Goal: Task Accomplishment & Management: Manage account settings

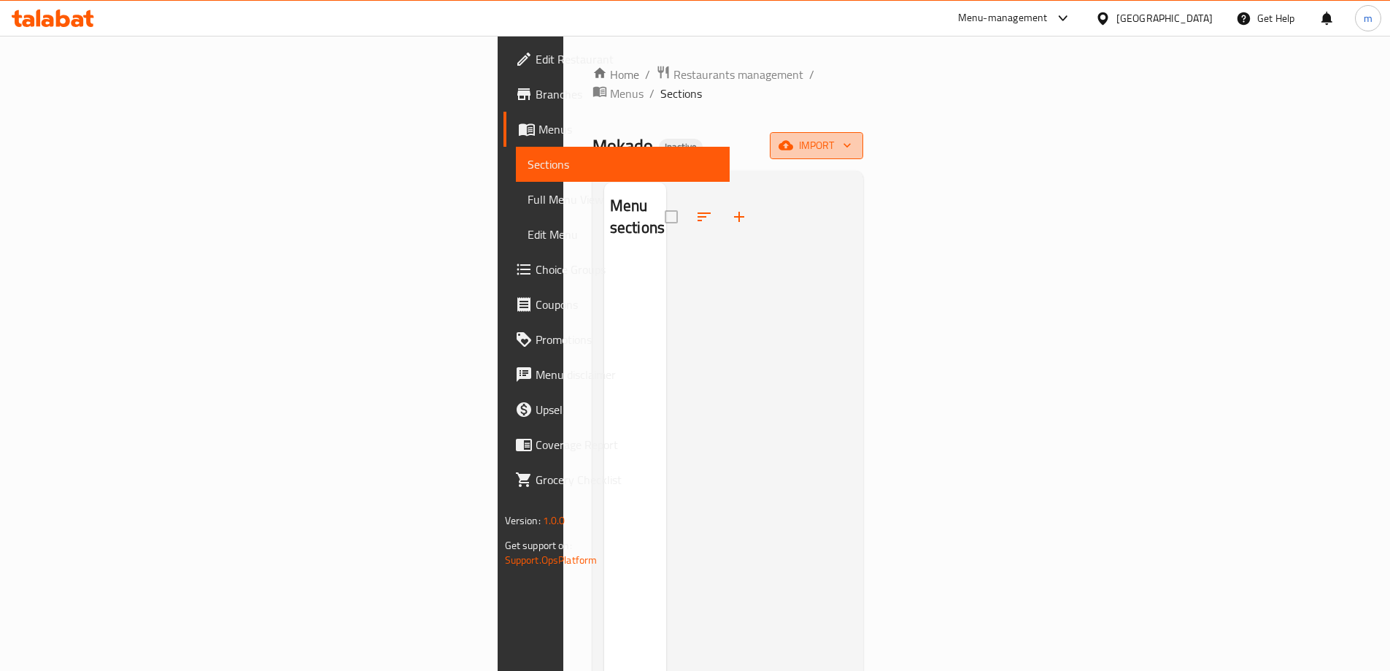
click at [852, 136] on span "import" at bounding box center [817, 145] width 70 height 18
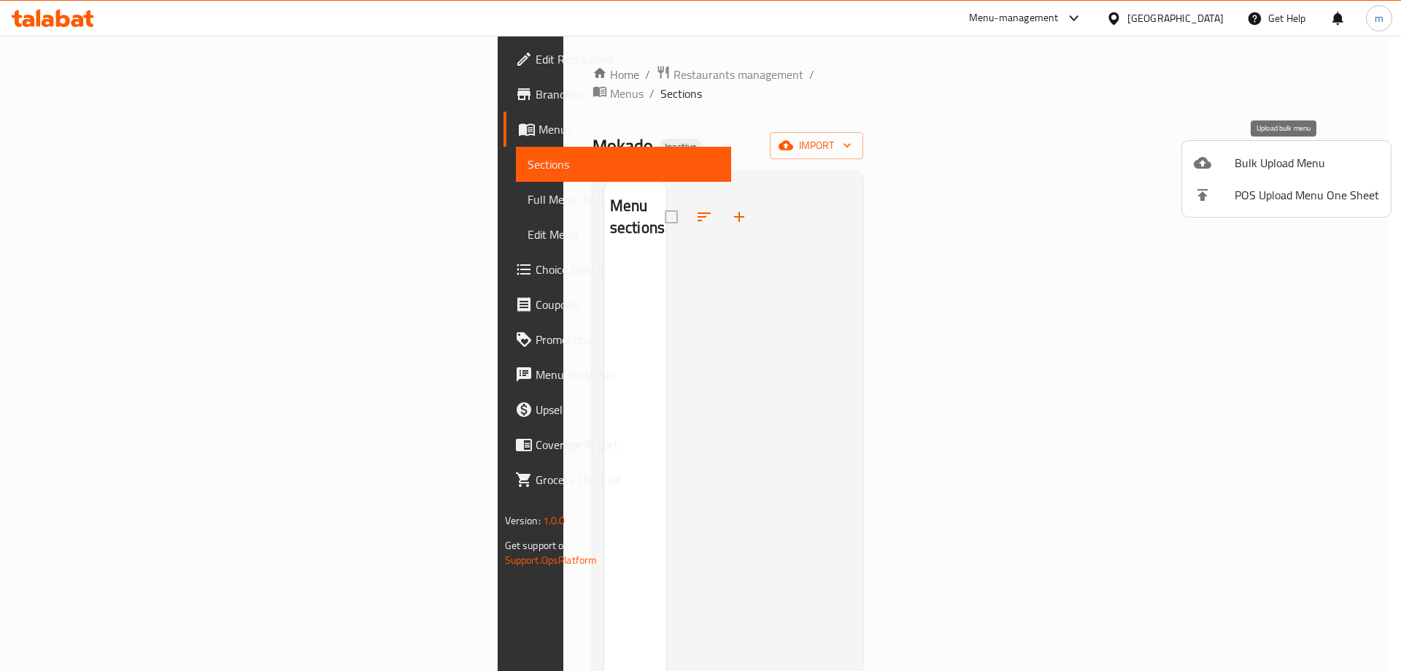
click at [1245, 164] on span "Bulk Upload Menu" at bounding box center [1307, 163] width 144 height 18
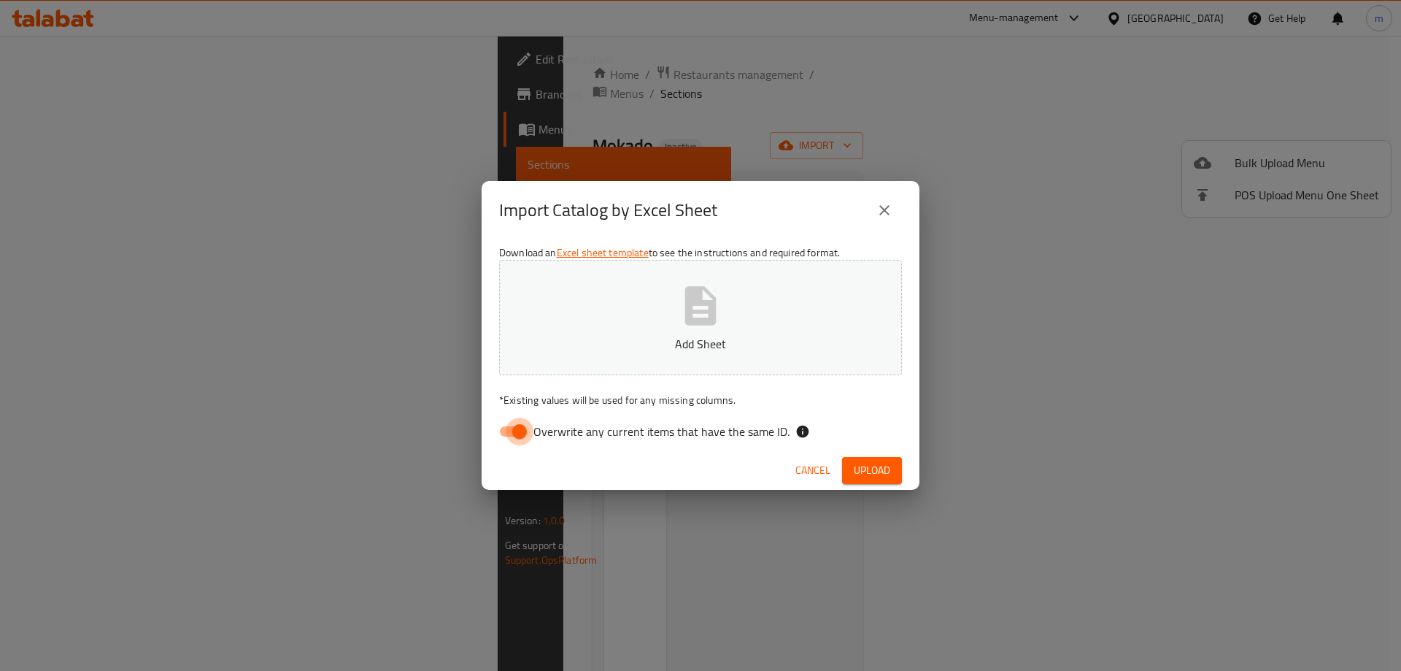
click at [501, 432] on input "Overwrite any current items that have the same ID." at bounding box center [519, 431] width 83 height 28
checkbox input "false"
click at [873, 468] on span "Upload" at bounding box center [872, 470] width 36 height 18
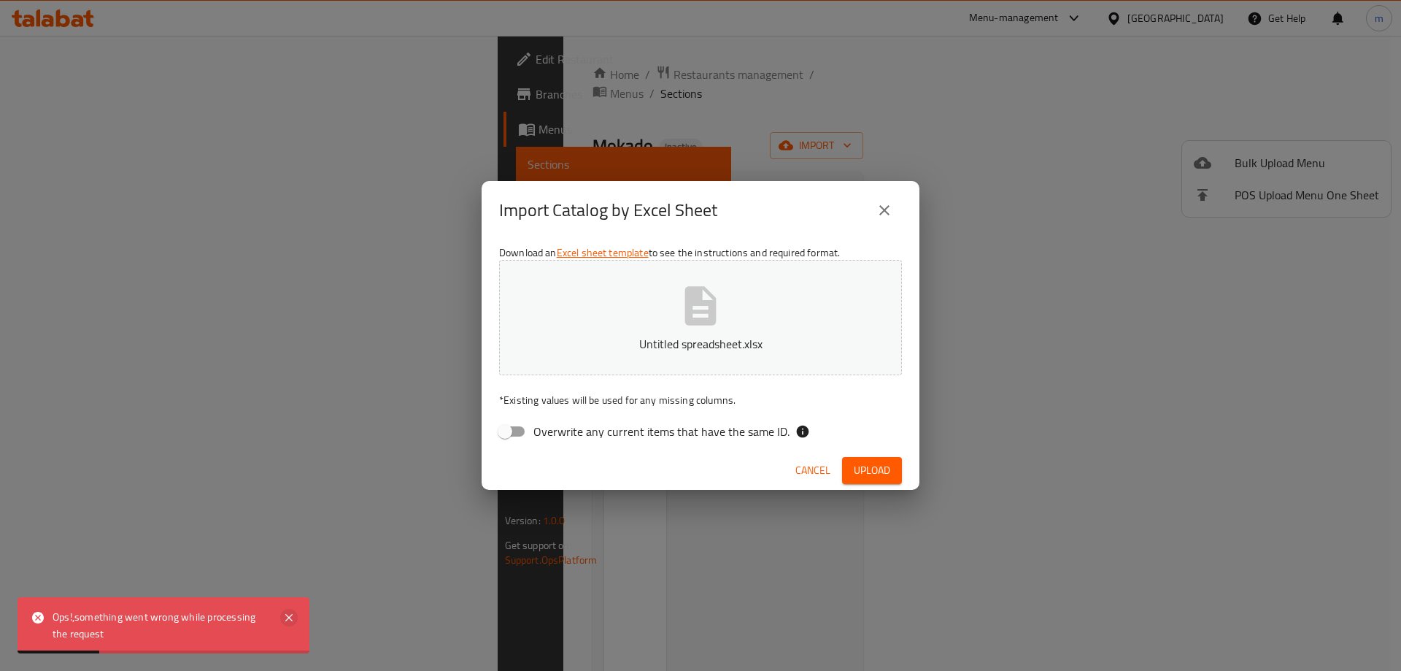
click at [295, 614] on icon at bounding box center [289, 618] width 18 height 18
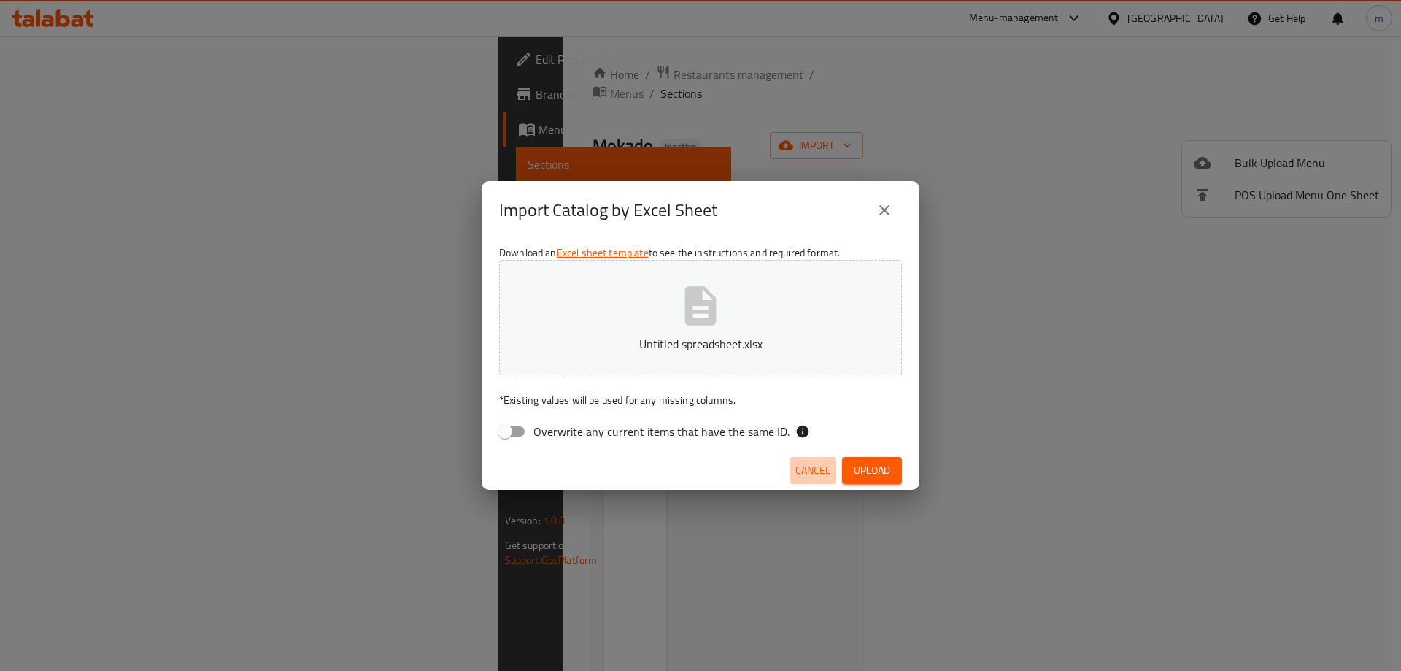
click at [819, 473] on span "Cancel" at bounding box center [812, 470] width 35 height 18
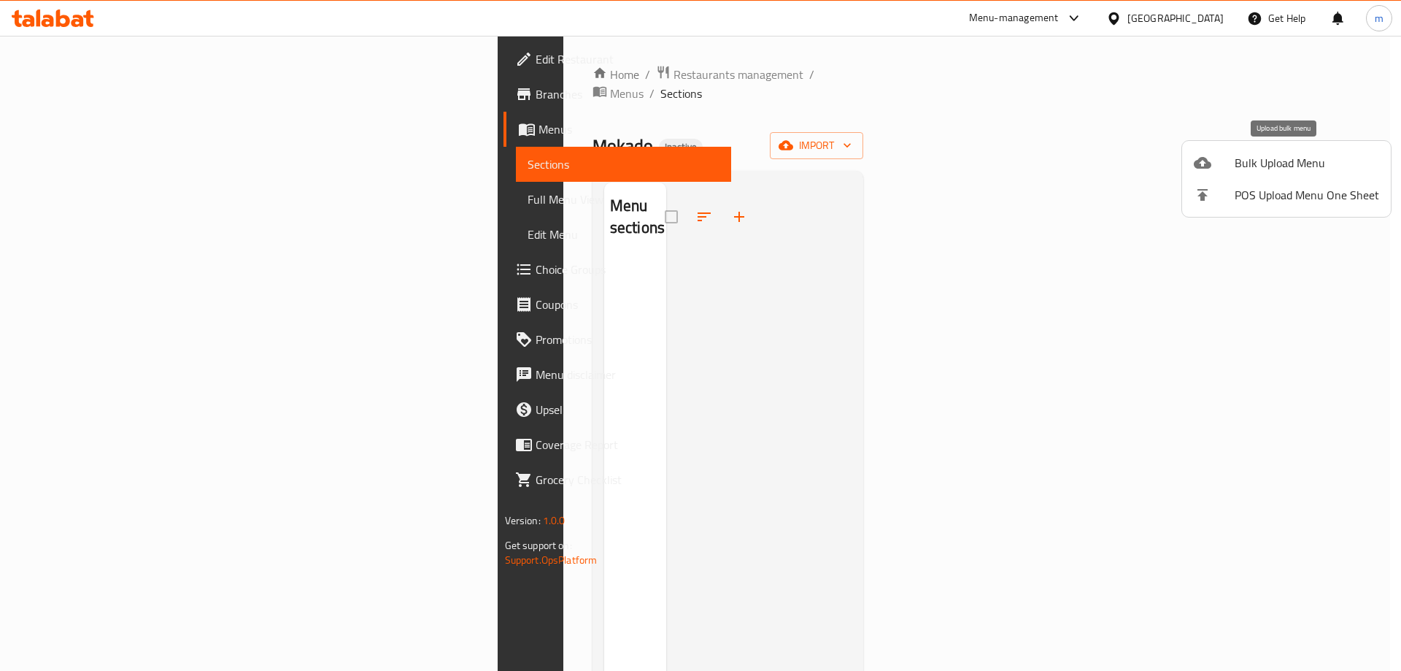
click at [1293, 168] on span "Bulk Upload Menu" at bounding box center [1307, 163] width 144 height 18
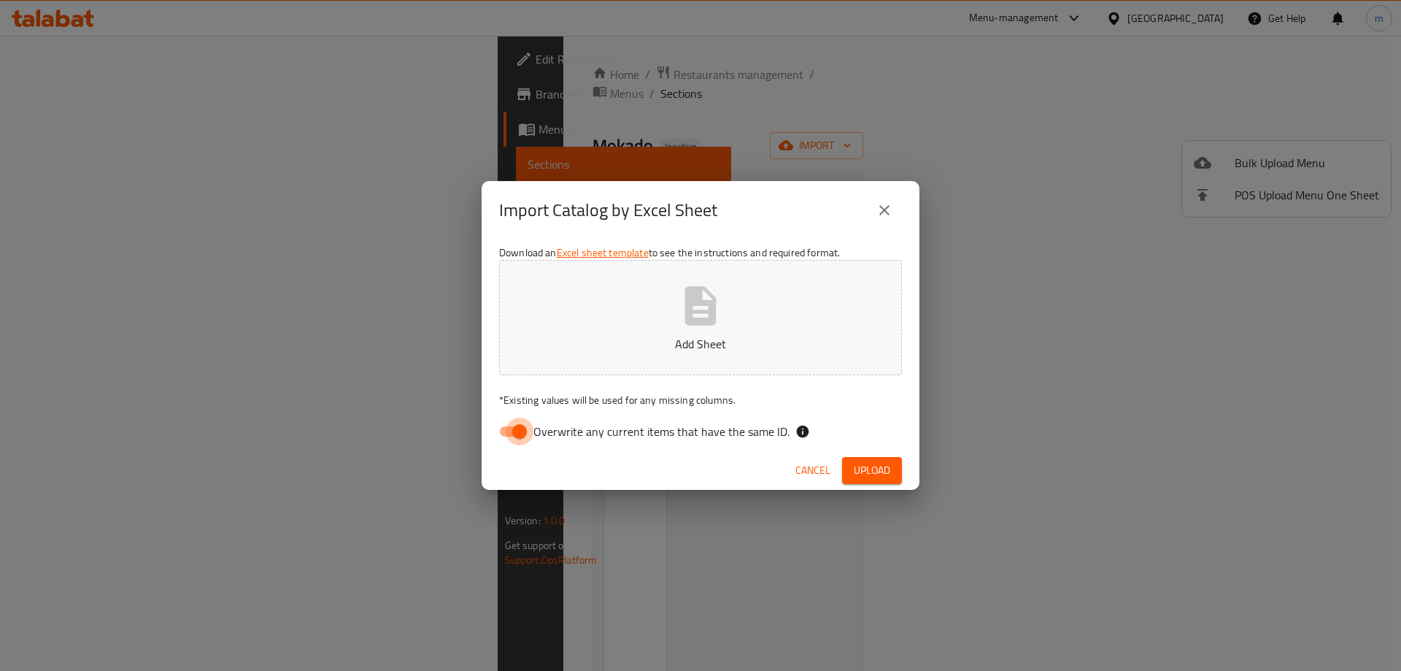
click at [520, 435] on input "Overwrite any current items that have the same ID." at bounding box center [519, 431] width 83 height 28
checkbox input "false"
click at [855, 473] on span "Upload" at bounding box center [872, 470] width 36 height 18
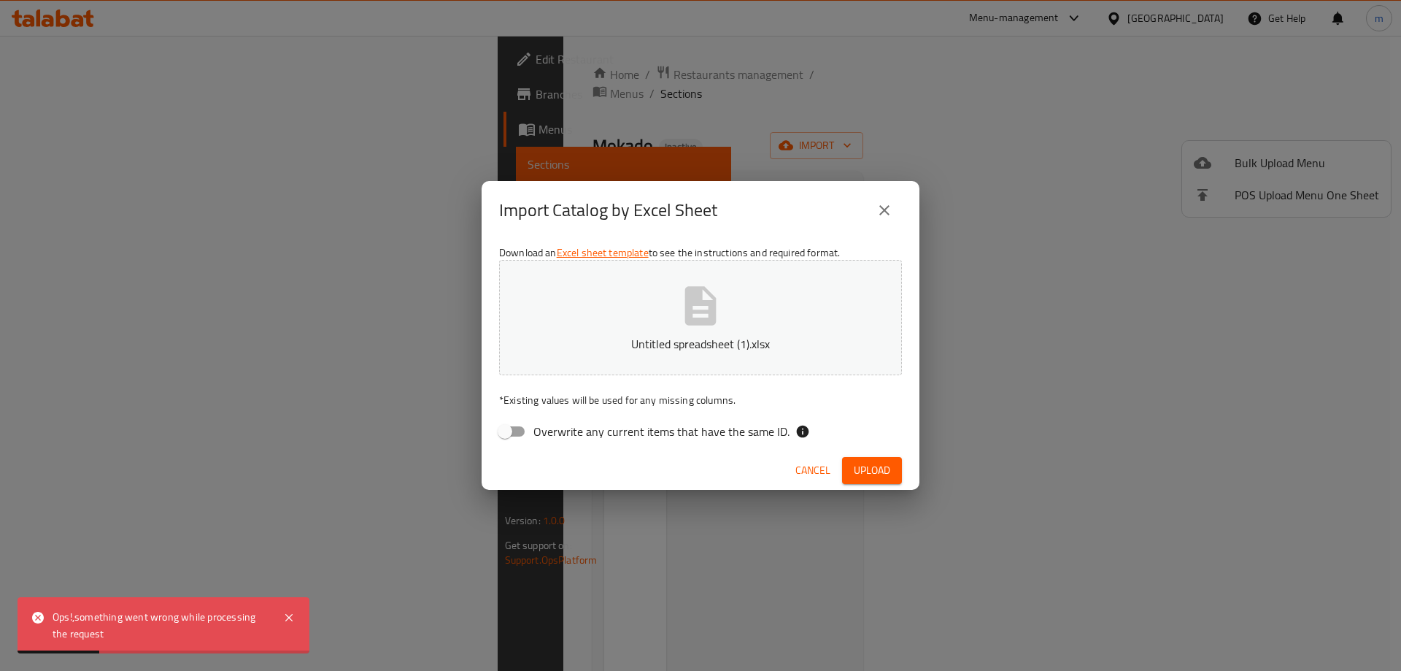
click at [809, 474] on span "Cancel" at bounding box center [812, 470] width 35 height 18
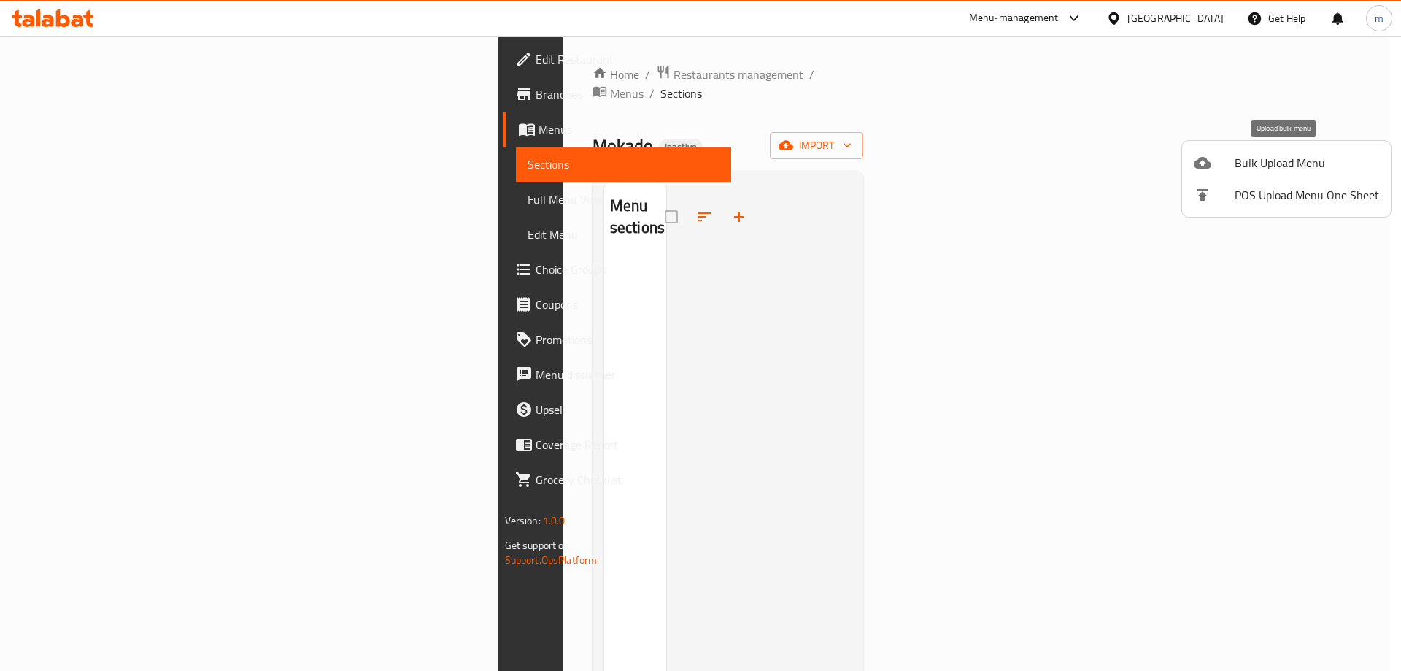
click at [1303, 158] on span "Bulk Upload Menu" at bounding box center [1307, 163] width 144 height 18
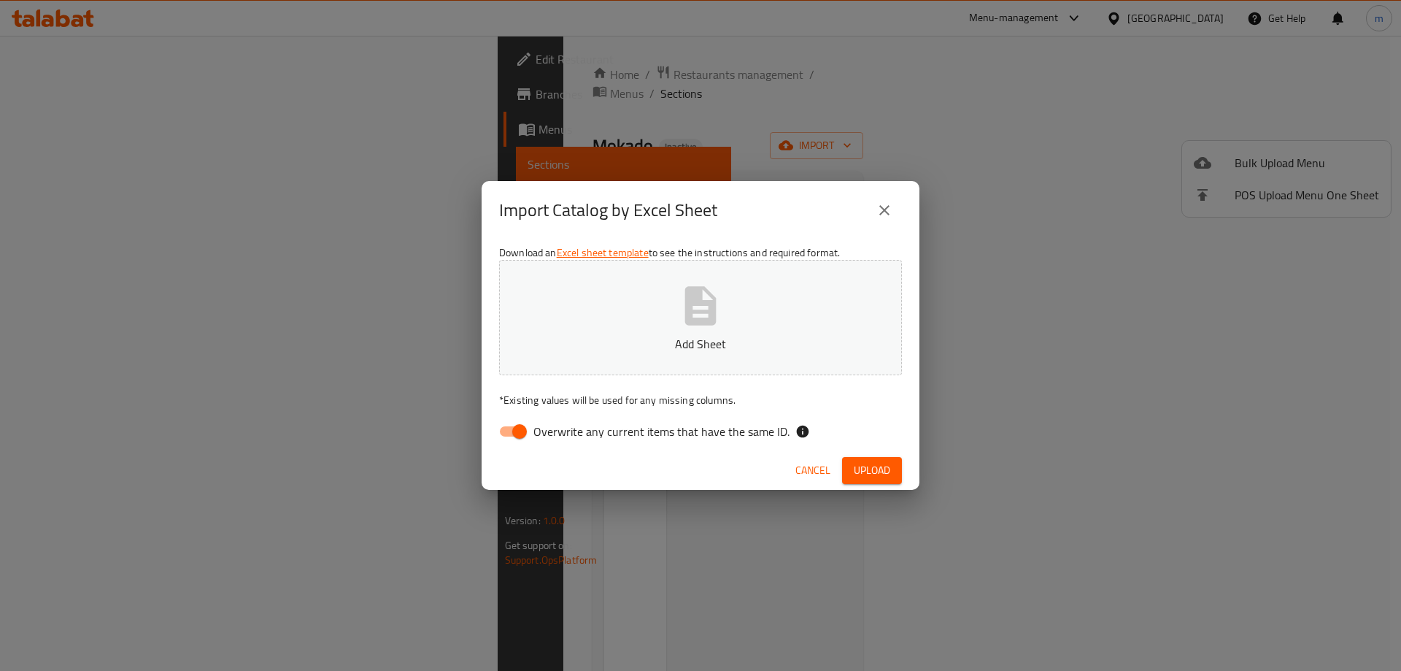
click at [499, 441] on input "Overwrite any current items that have the same ID." at bounding box center [519, 431] width 83 height 28
checkbox input "false"
click at [866, 466] on span "Upload" at bounding box center [872, 470] width 36 height 18
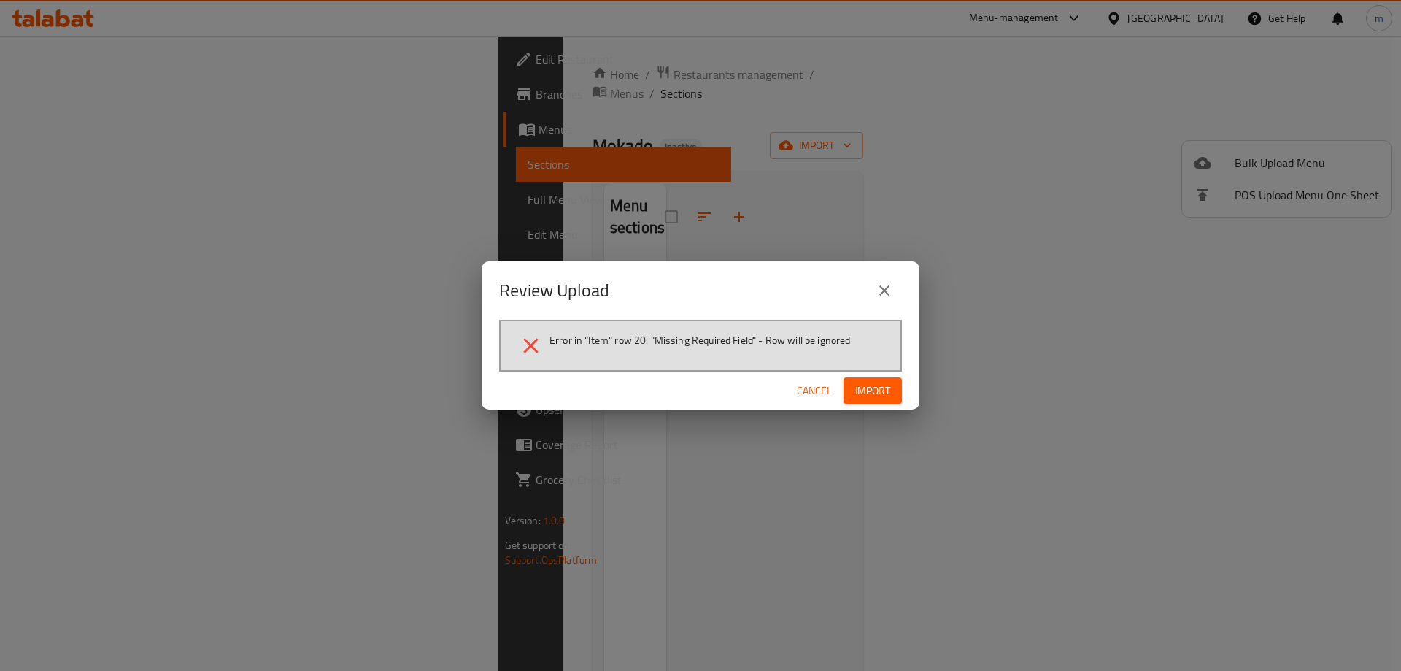
click at [867, 393] on span "Import" at bounding box center [872, 391] width 35 height 18
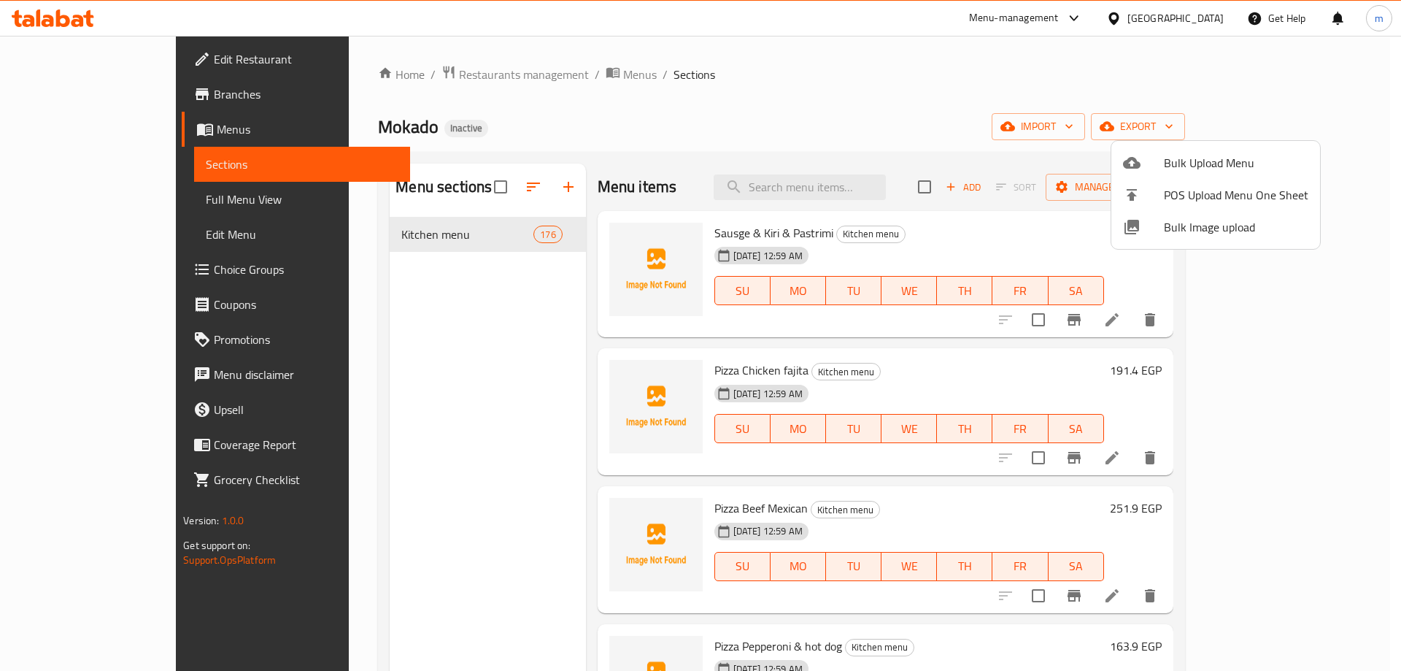
click at [858, 118] on div at bounding box center [700, 335] width 1401 height 671
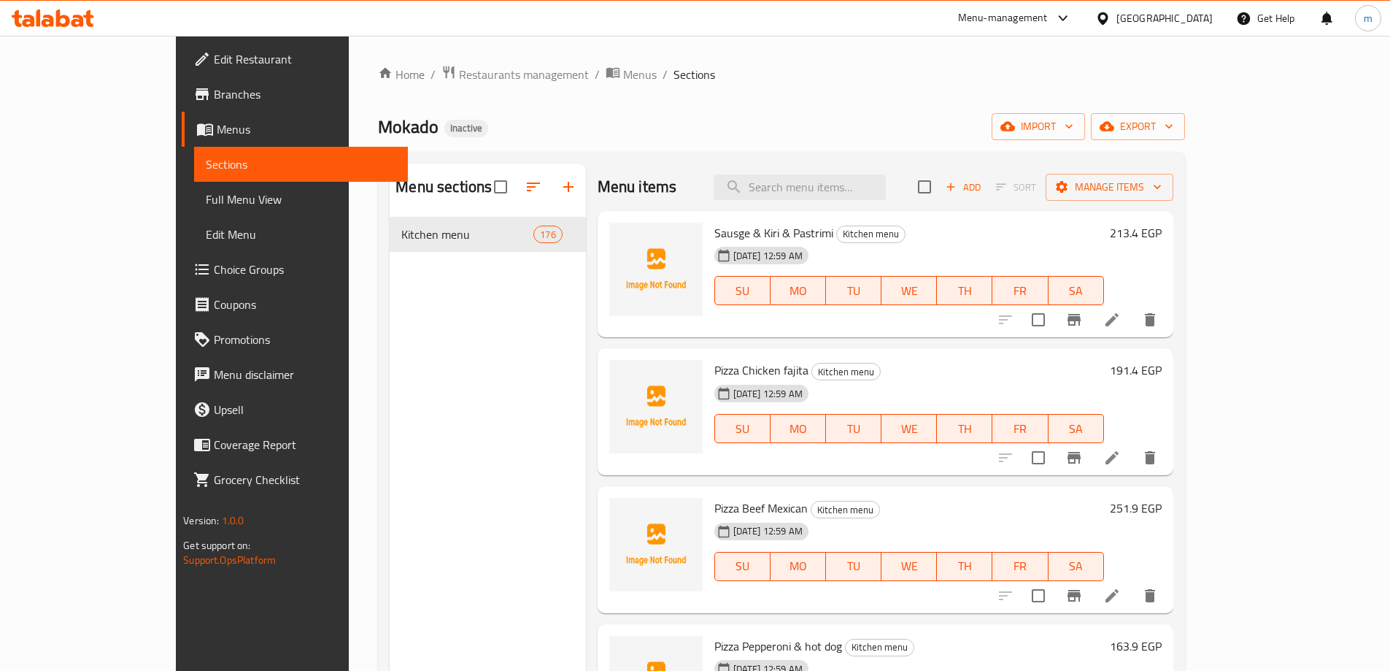
scroll to position [494, 0]
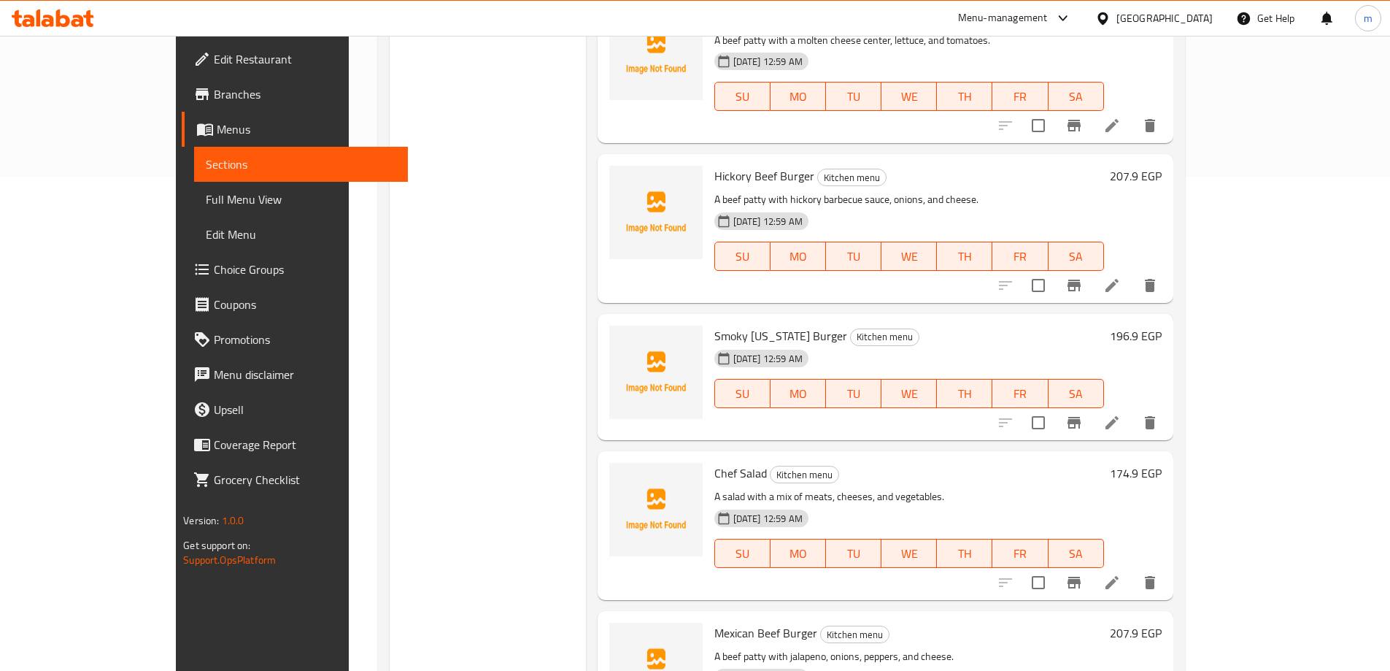
click at [986, 48] on div "11-09-2025 12:59 AM SU MO TU WE TH FR SA" at bounding box center [909, 86] width 401 height 79
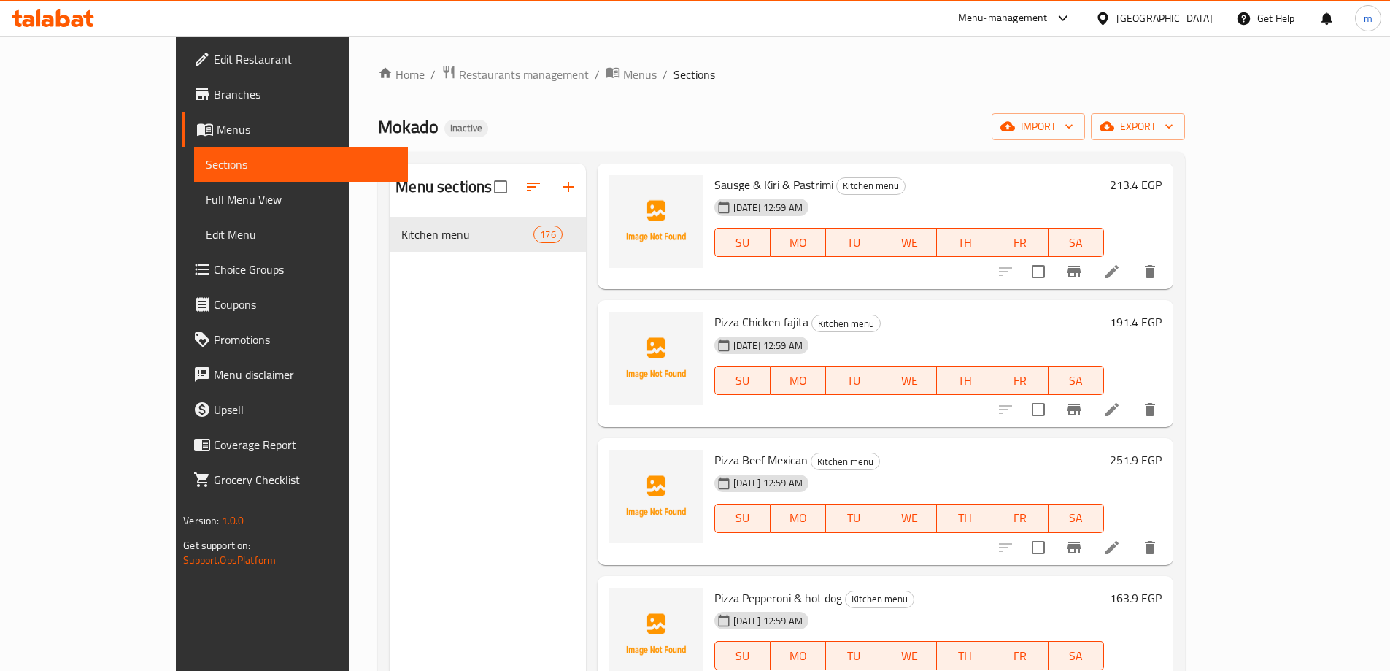
scroll to position [0, 0]
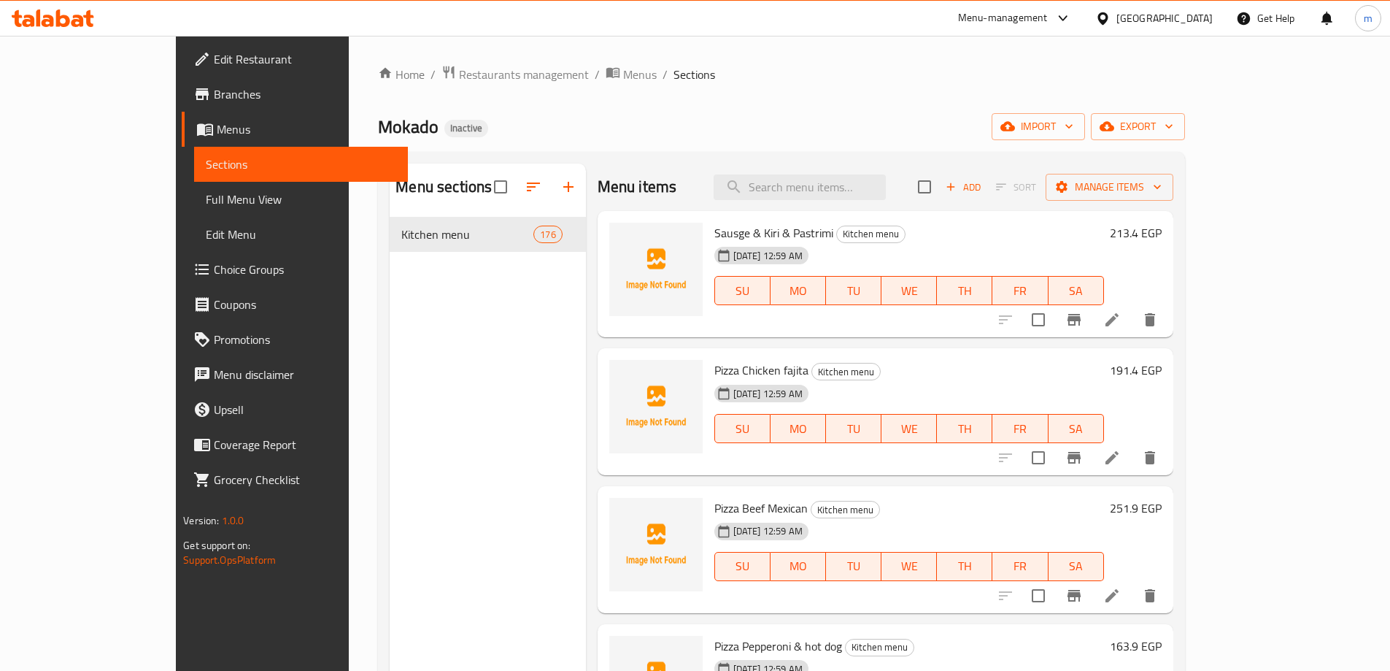
click at [983, 188] on span "Add" at bounding box center [963, 187] width 39 height 17
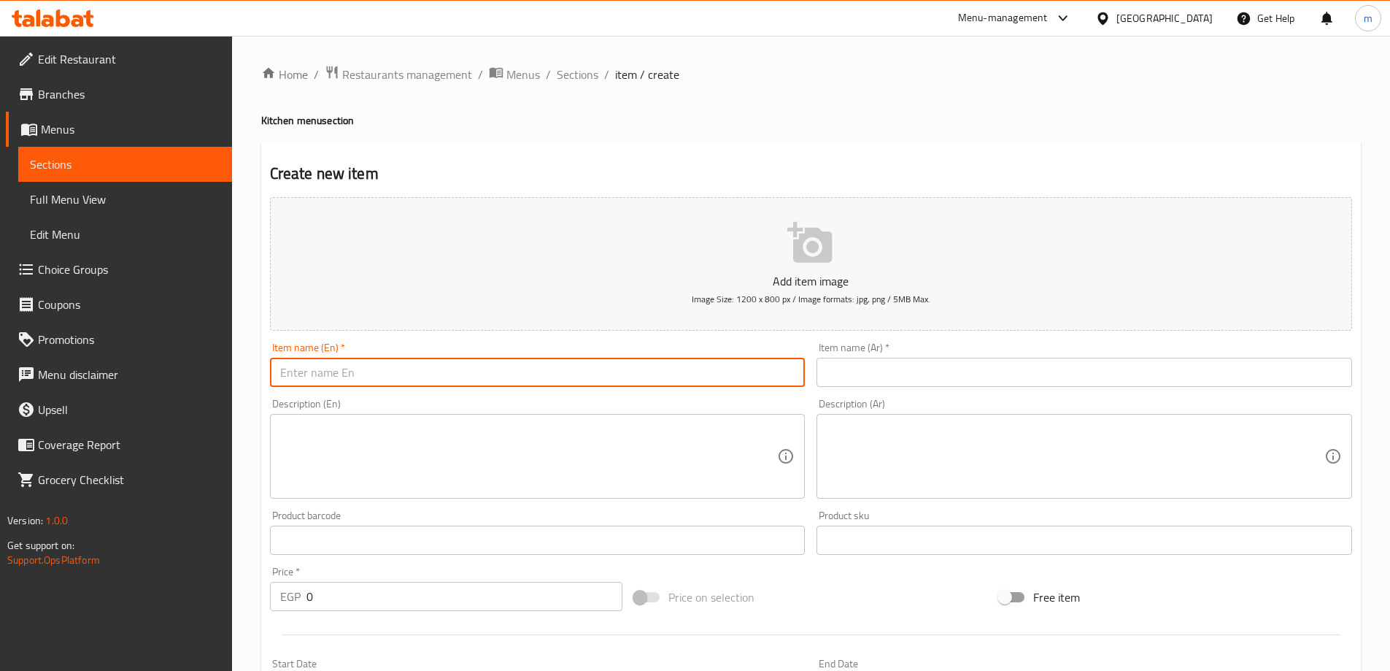
click at [647, 377] on input "text" at bounding box center [538, 372] width 536 height 29
paste input "Cordon Bleu pasta"
type input "Cordon Bleu pasta"
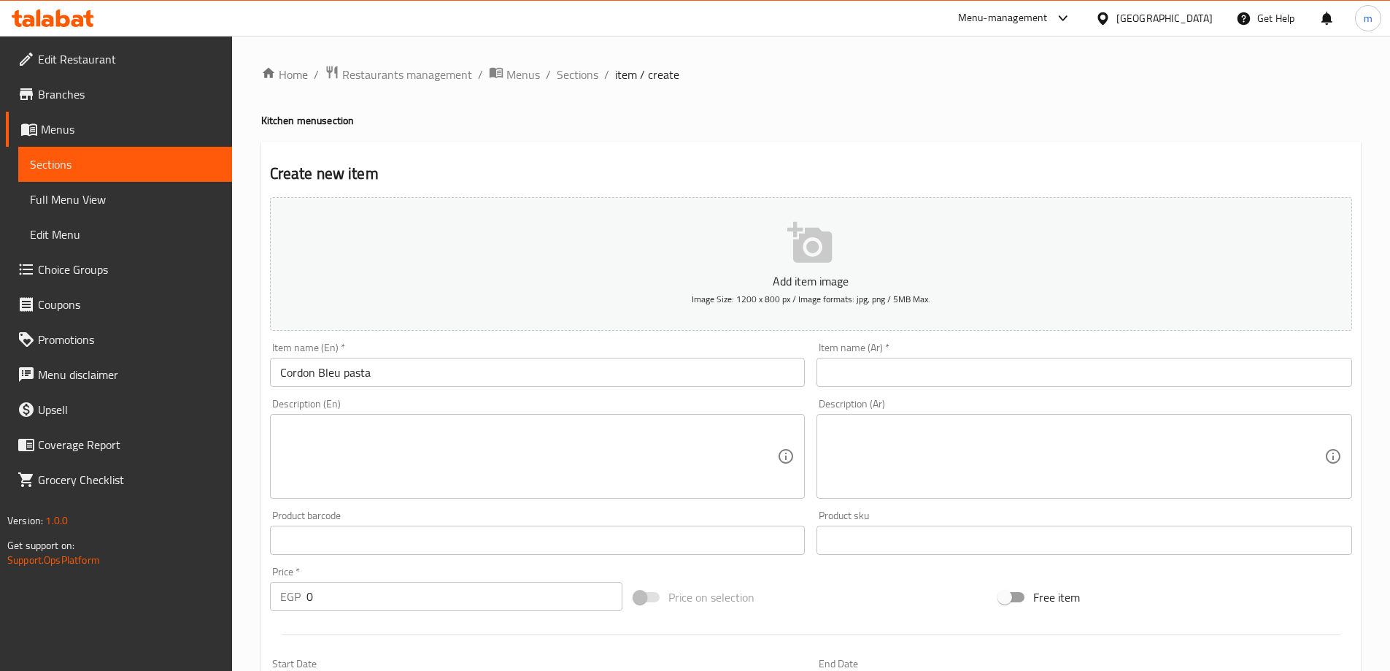
click at [1024, 379] on input "text" at bounding box center [1085, 372] width 536 height 29
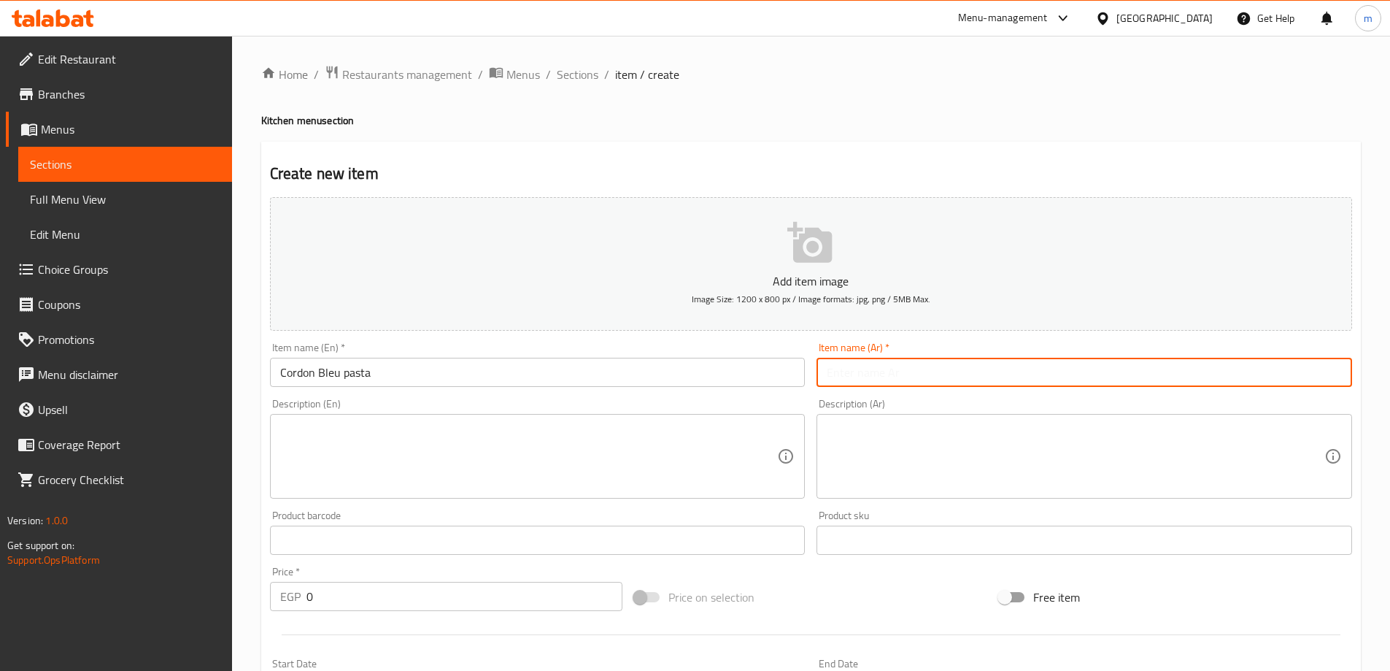
paste input "مكرونة كوردون بلو"
type input "مكرونة كوردون بلو"
click at [441, 598] on input "0" at bounding box center [464, 596] width 317 height 29
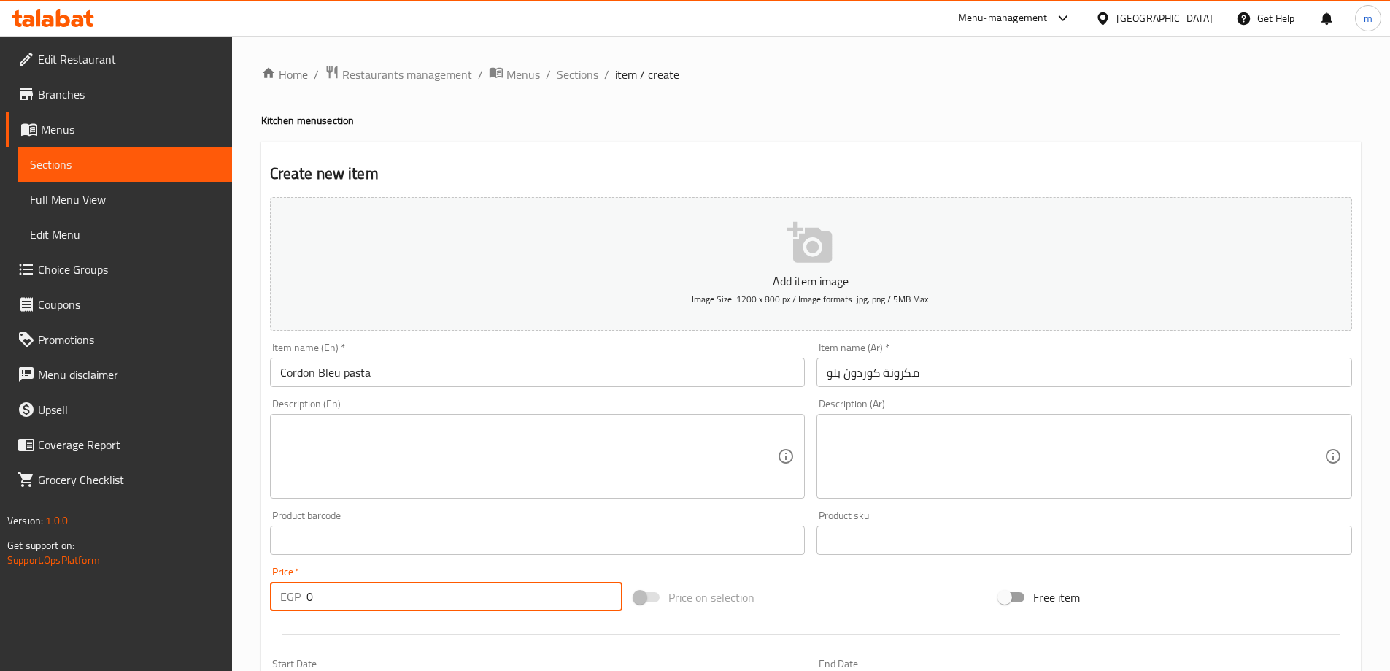
click at [441, 598] on input "0" at bounding box center [464, 596] width 317 height 29
paste input "207.9"
type input "207.9"
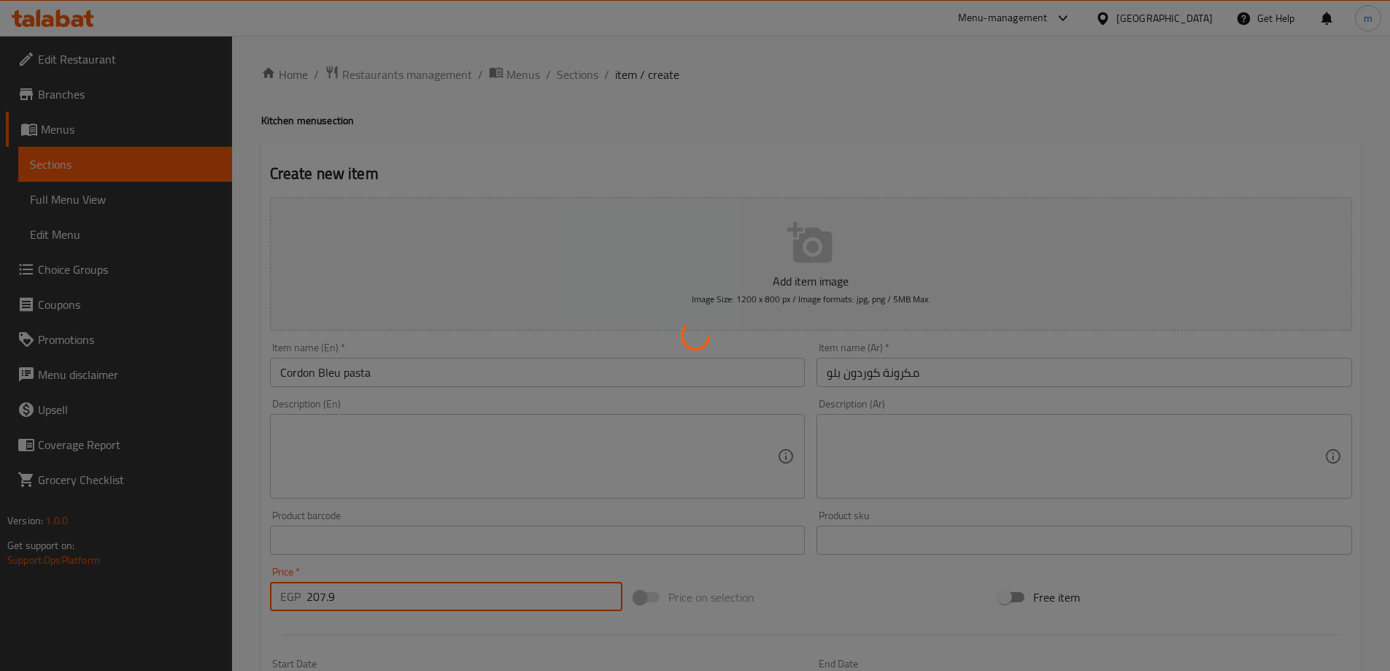
type input "0"
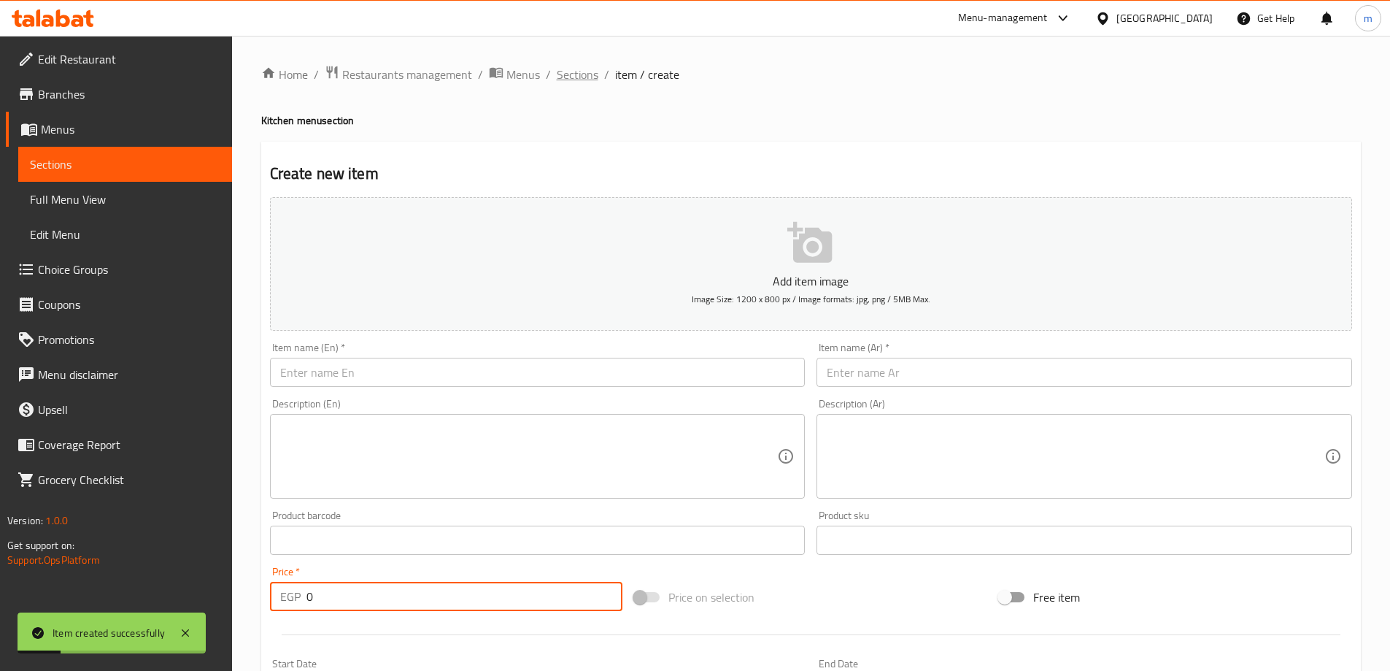
click at [573, 67] on span "Sections" at bounding box center [578, 75] width 42 height 18
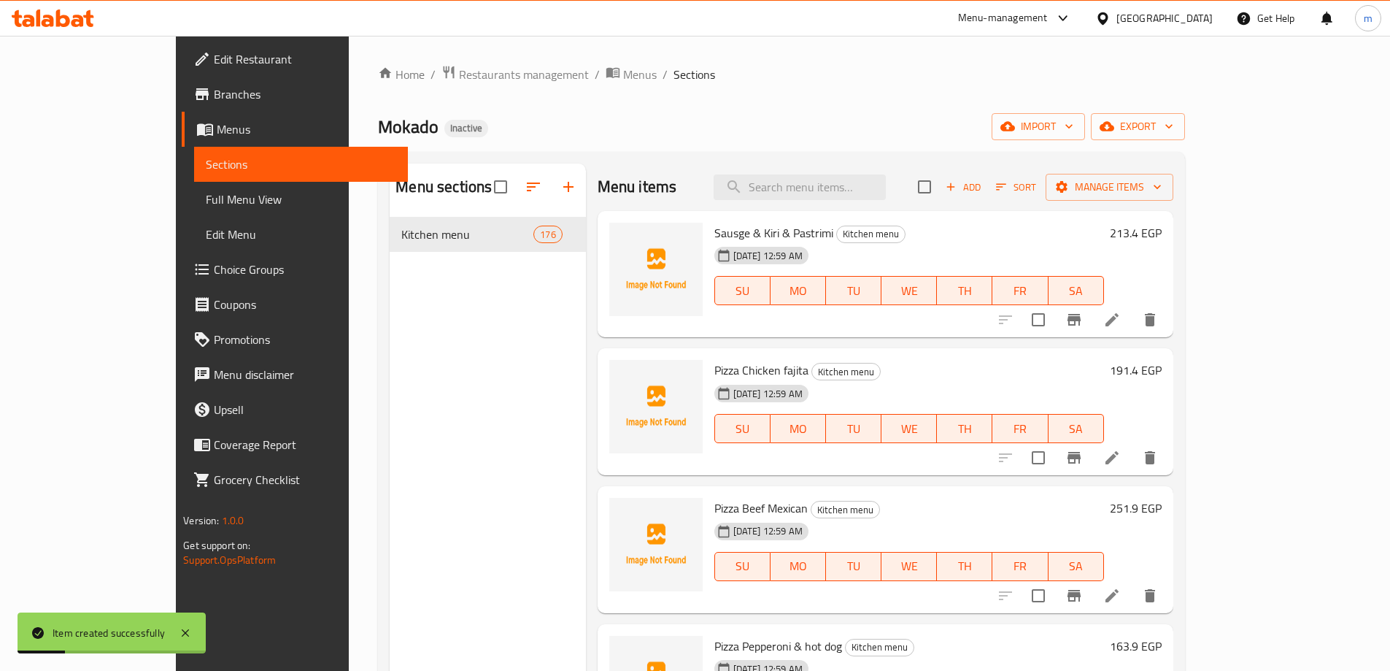
click at [1036, 180] on span "Sort" at bounding box center [1016, 187] width 40 height 17
click at [1036, 184] on span "Sort" at bounding box center [1016, 187] width 40 height 17
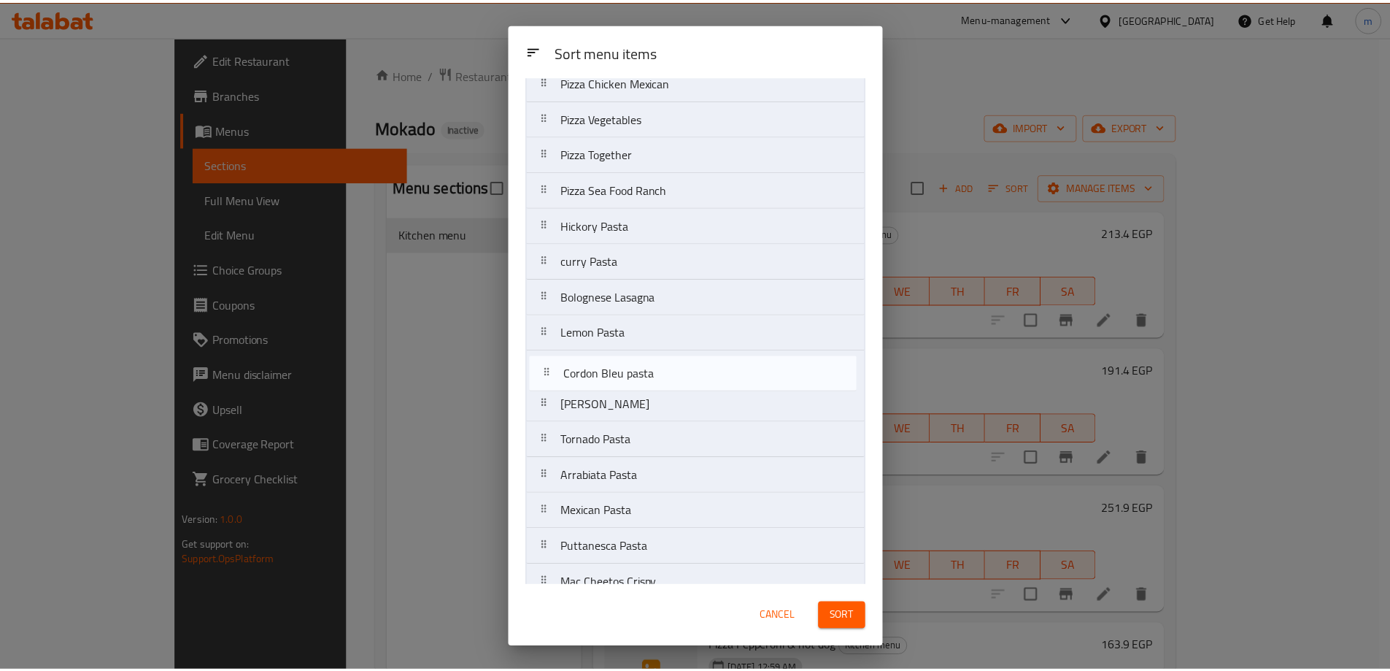
scroll to position [451, 0]
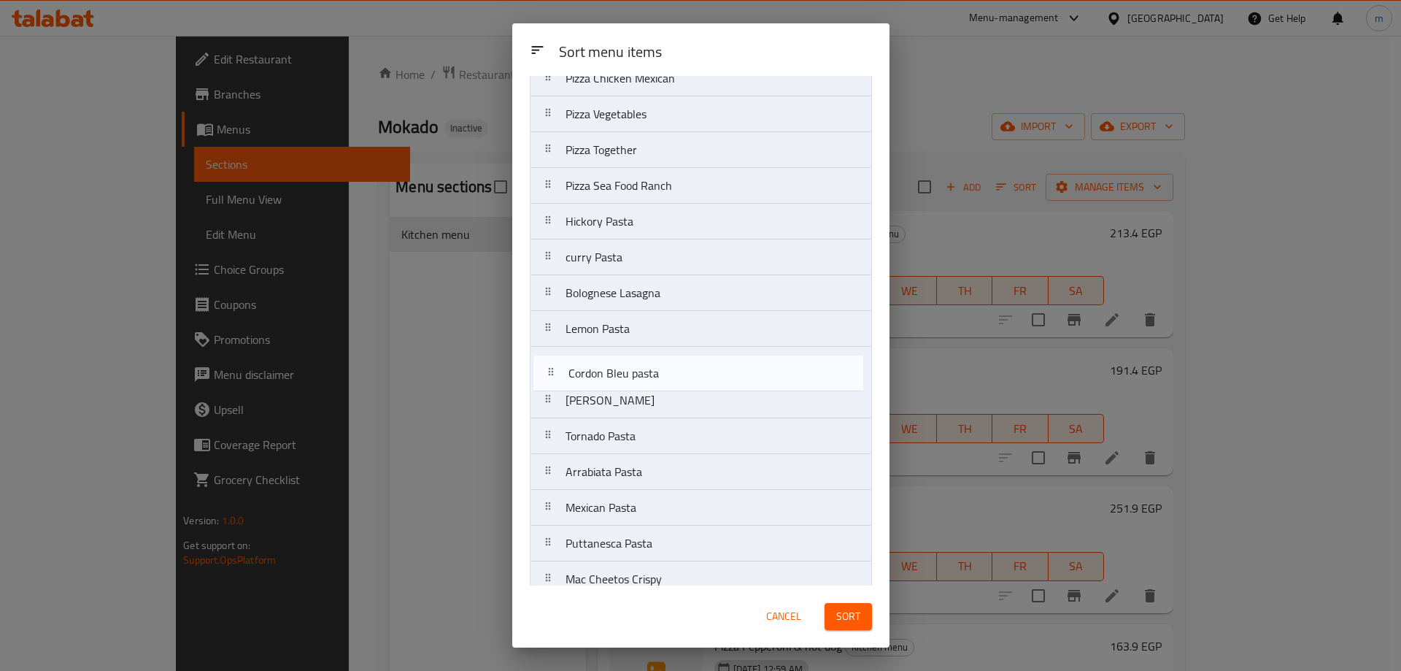
drag, startPoint x: 787, startPoint y: 566, endPoint x: 787, endPoint y: 358, distance: 208.0
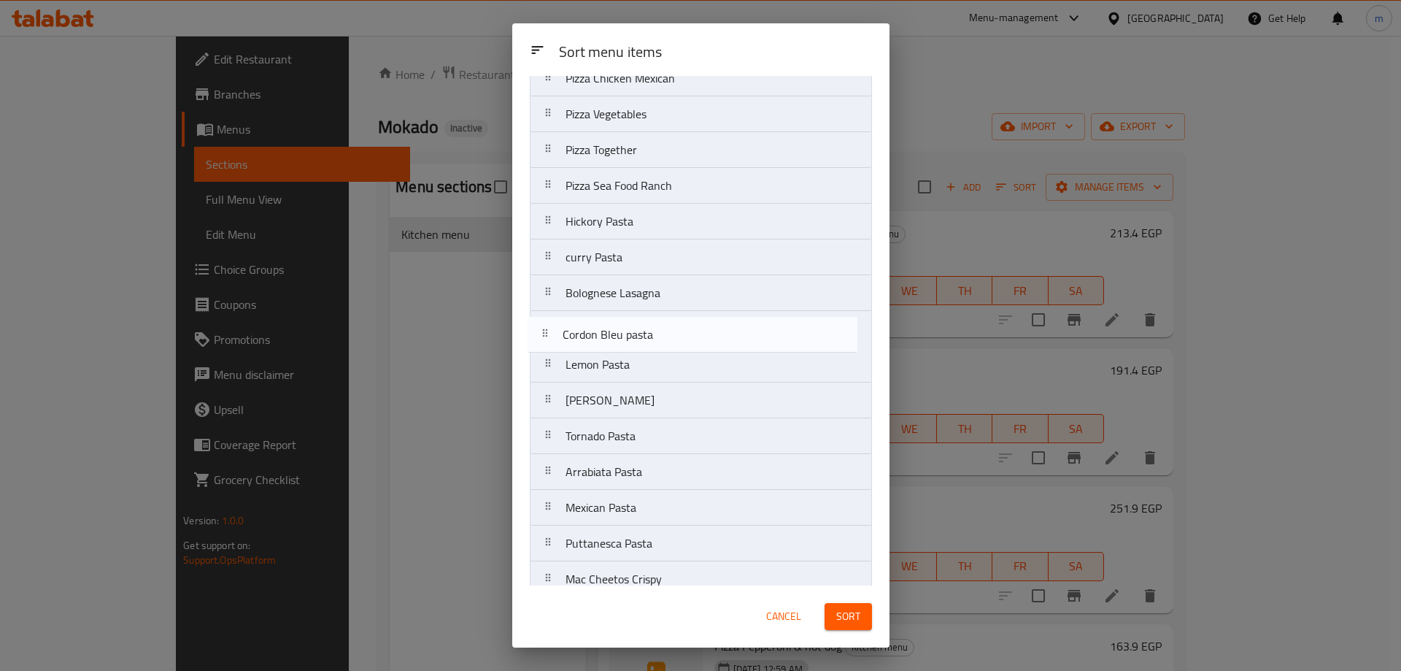
drag, startPoint x: 717, startPoint y: 366, endPoint x: 712, endPoint y: 332, distance: 34.7
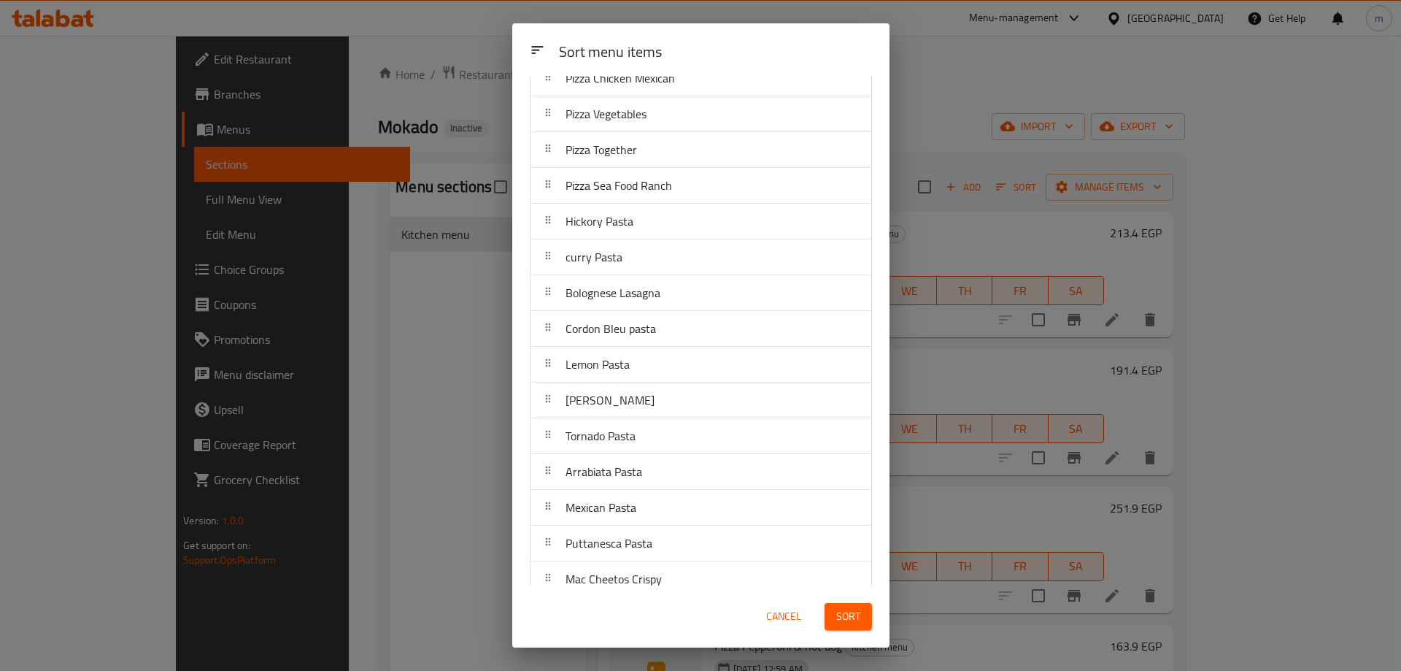
click at [863, 619] on button "Sort" at bounding box center [848, 616] width 47 height 27
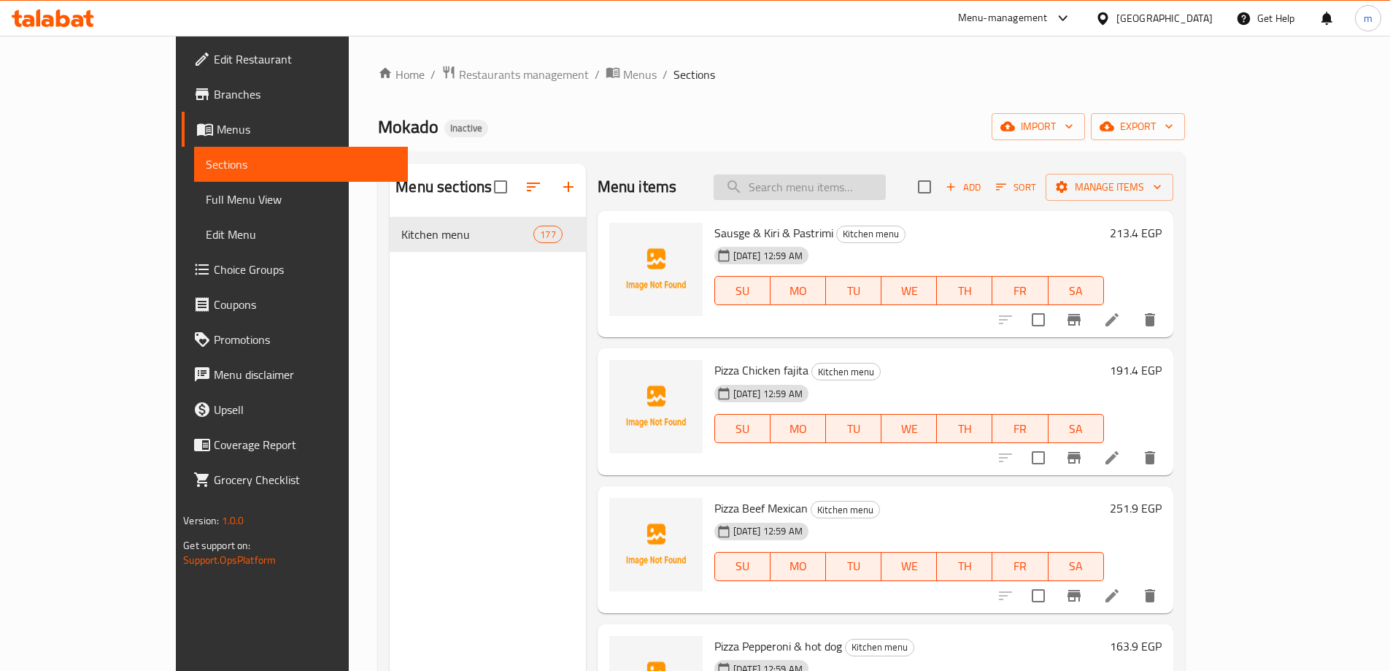
click at [856, 190] on input "search" at bounding box center [800, 187] width 172 height 26
paste input "Margherita"
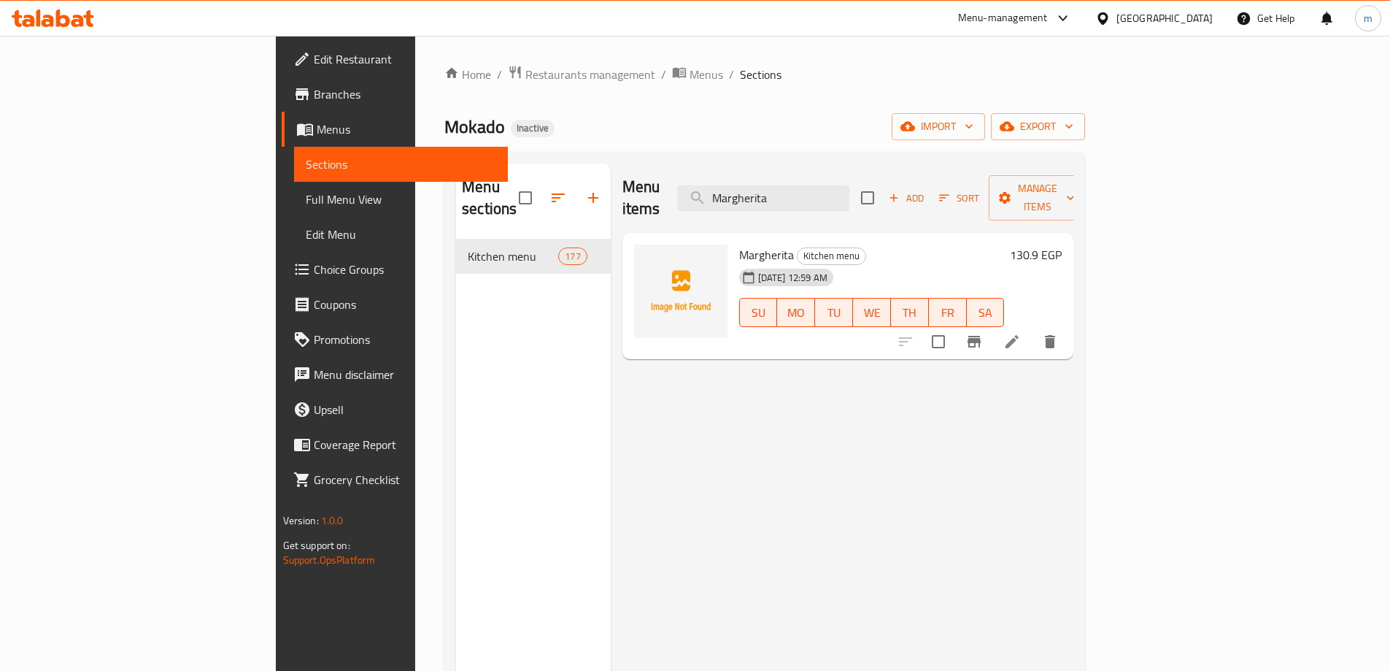
type input "Margherita"
click at [1033, 329] on li at bounding box center [1012, 341] width 41 height 26
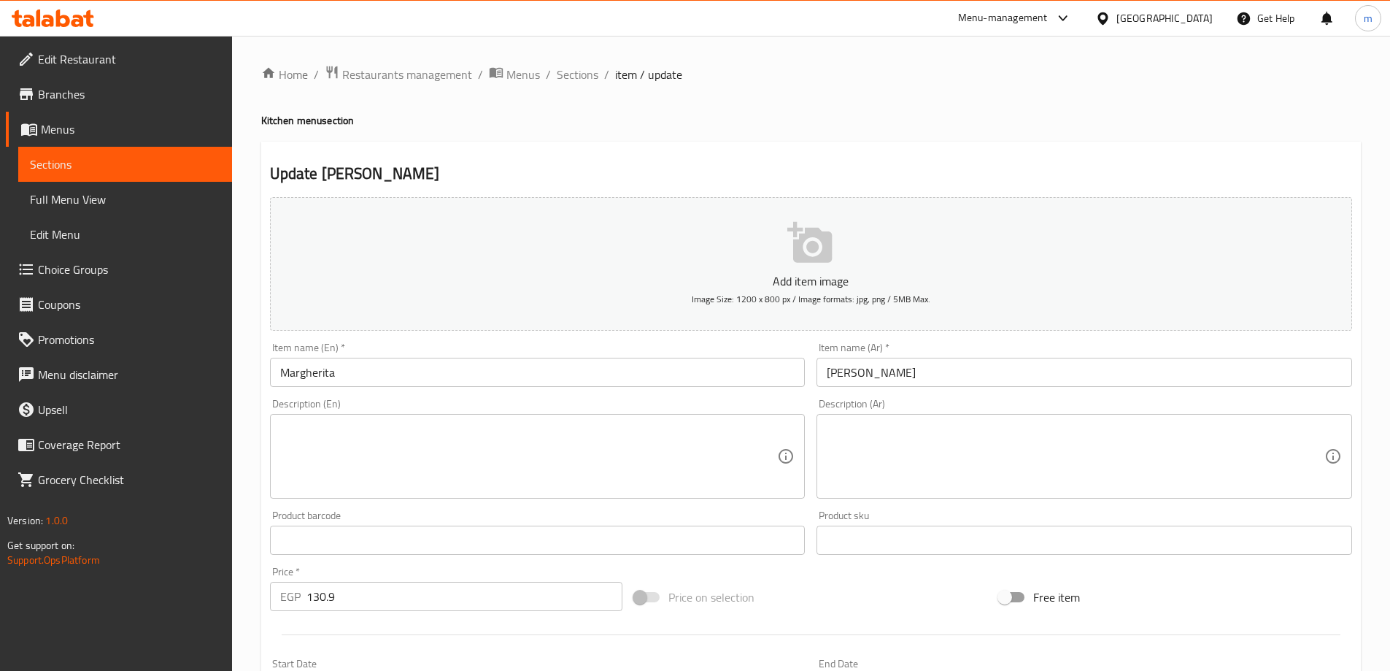
click at [643, 468] on textarea at bounding box center [529, 456] width 498 height 69
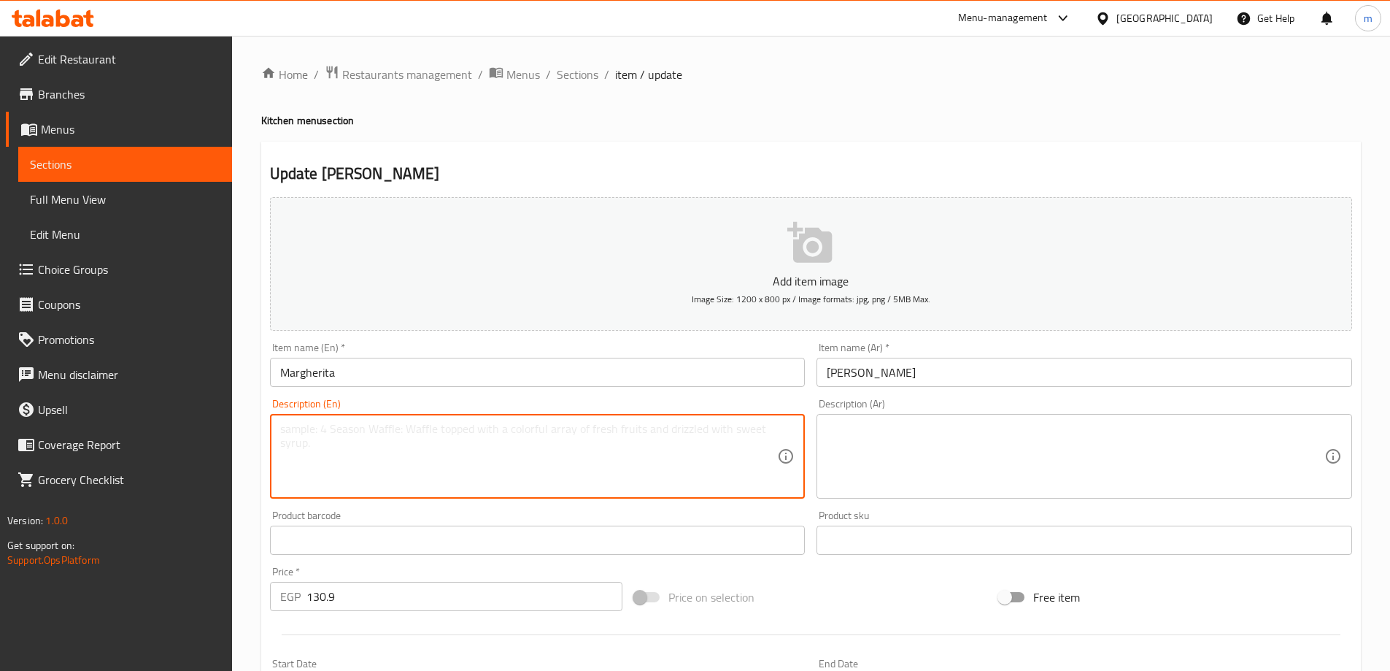
paste textarea "Margherita"
click at [340, 439] on textarea "Margherita" at bounding box center [529, 456] width 498 height 69
paste textarea "Italian pizza topped with tomato sauce, mozzarella cheese, and basil."
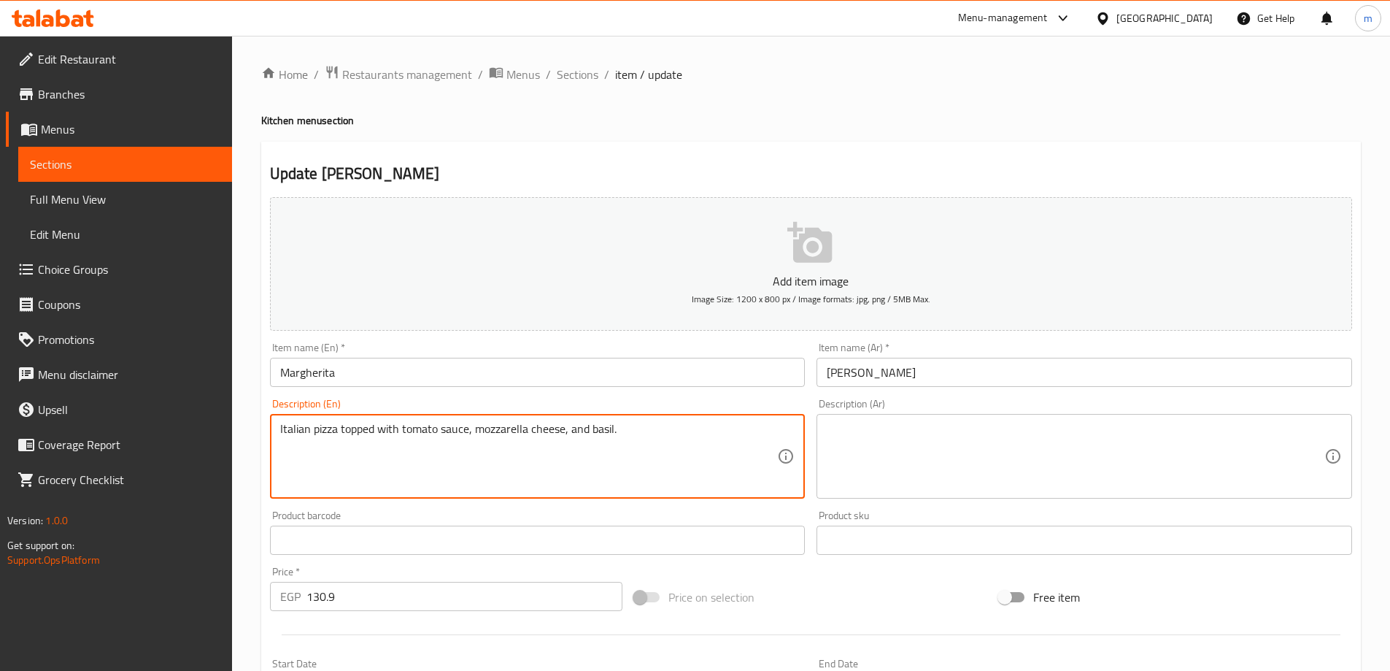
type textarea "Italian pizza topped with tomato sauce, mozzarella cheese, and basil."
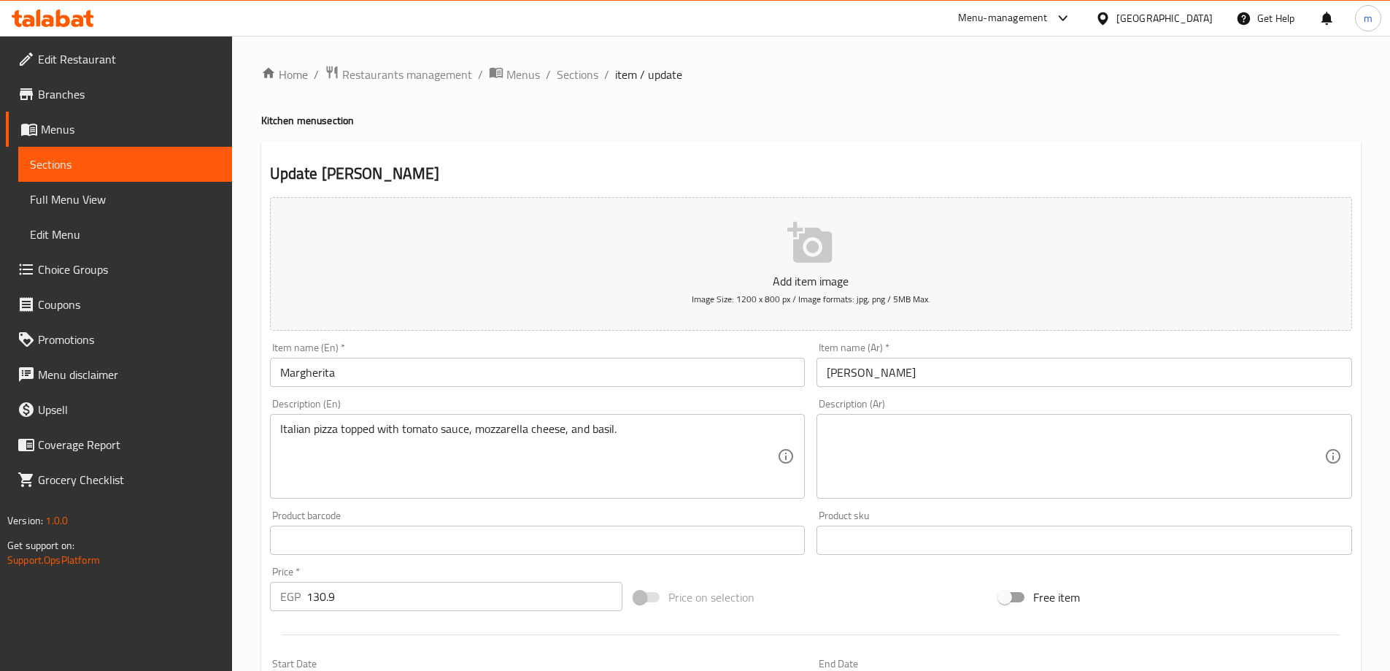
click at [907, 455] on textarea at bounding box center [1076, 456] width 498 height 69
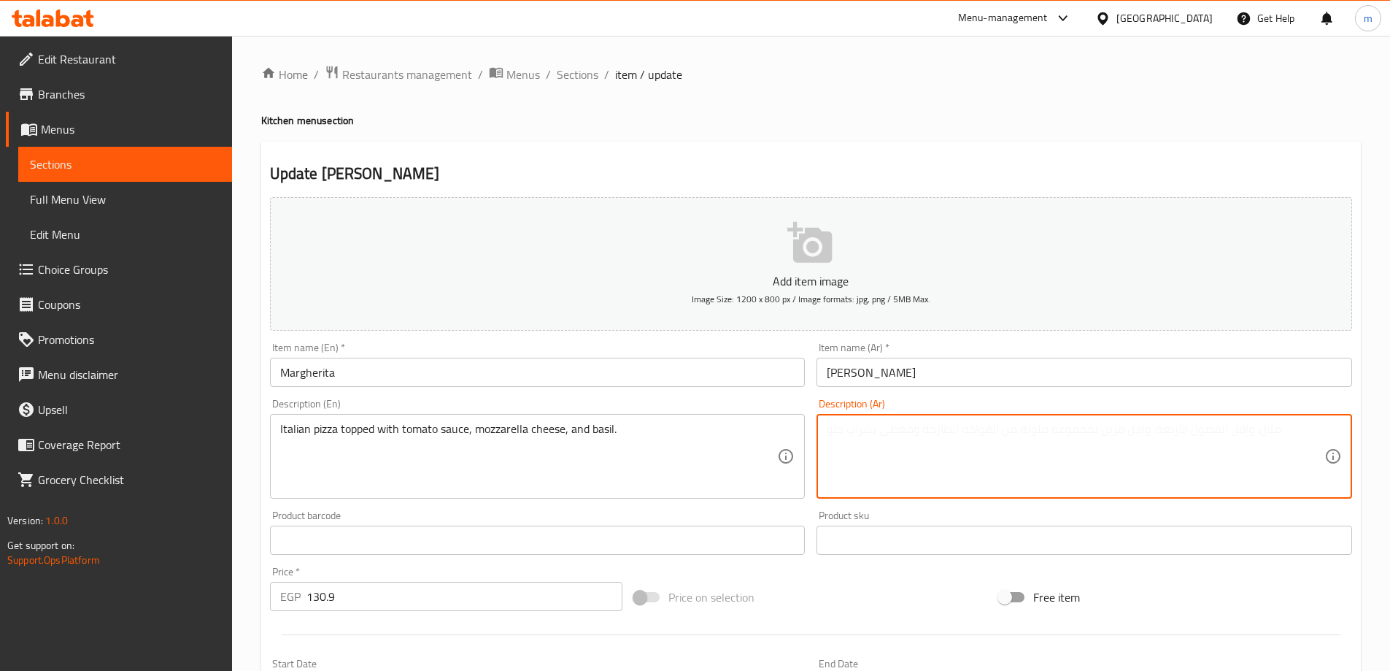
paste textarea "بيتزا إيطالية مغطاة بصلصة الطماطم وجبنة الموزاريلا والريحان."
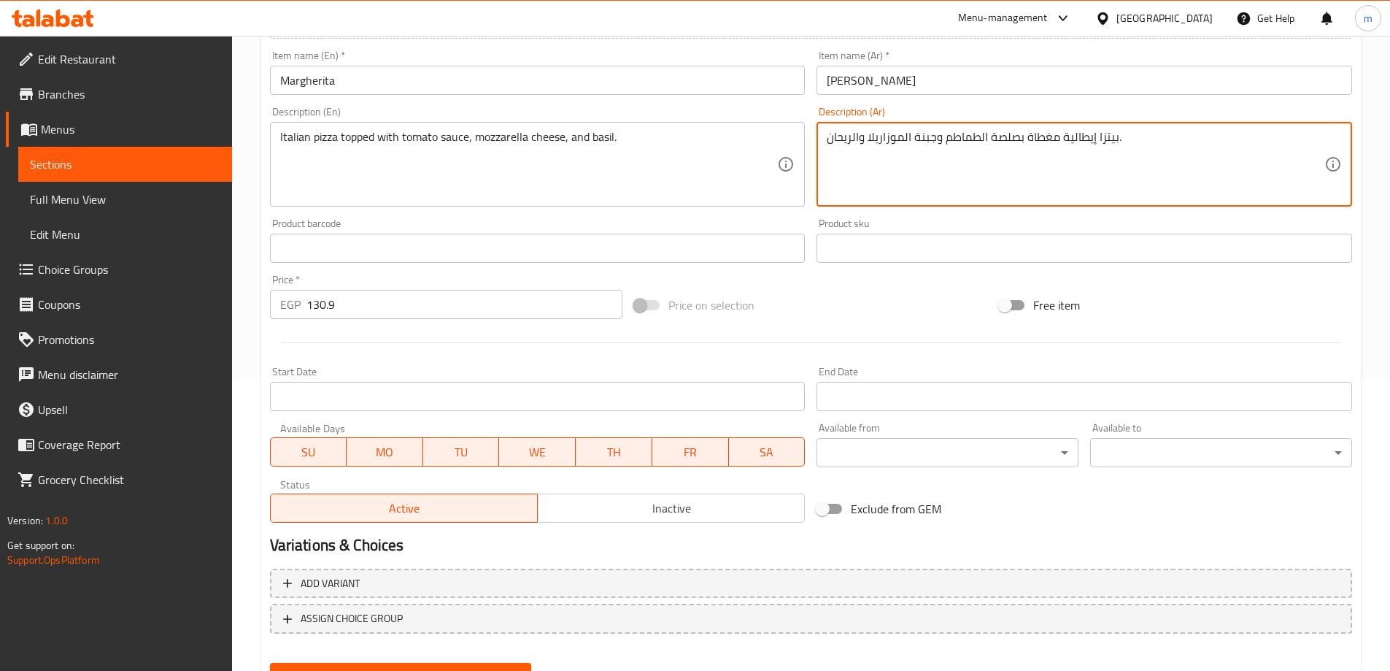
scroll to position [360, 0]
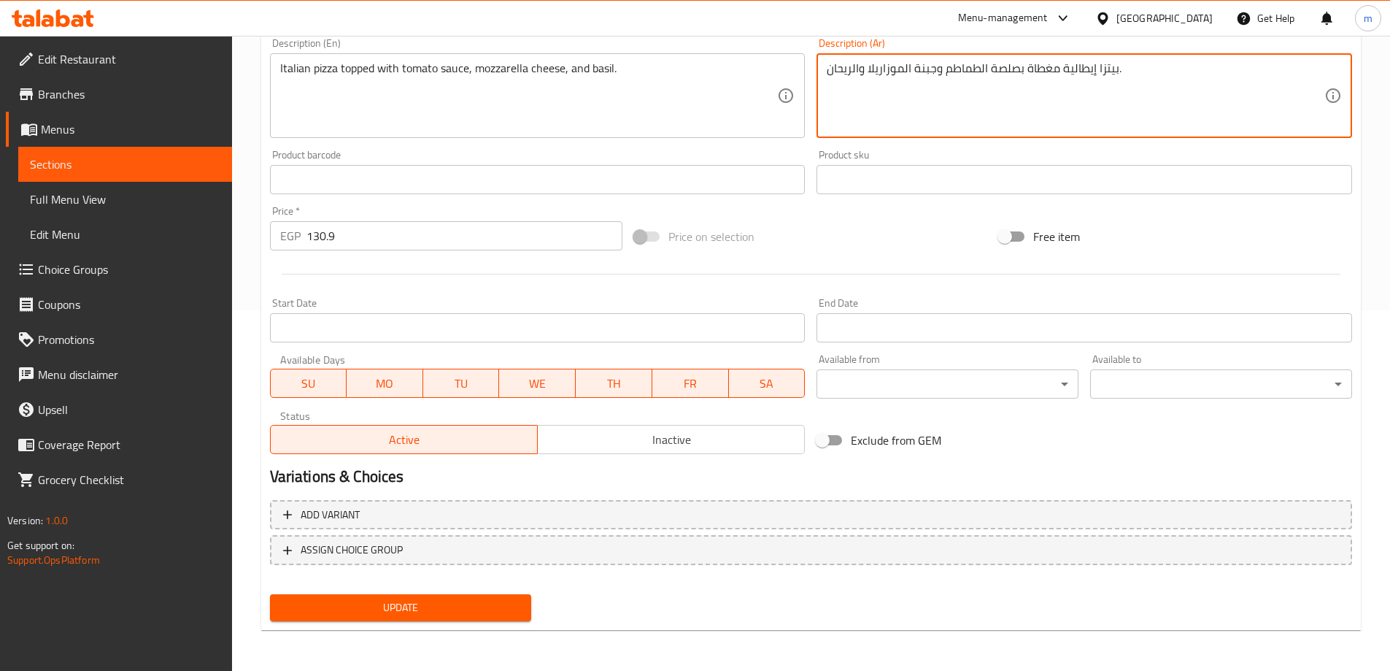
type textarea "بيتزا إيطالية مغطاة بصلصة الطماطم وجبنة الموزاريلا والريحان."
click at [511, 603] on span "Update" at bounding box center [401, 607] width 239 height 18
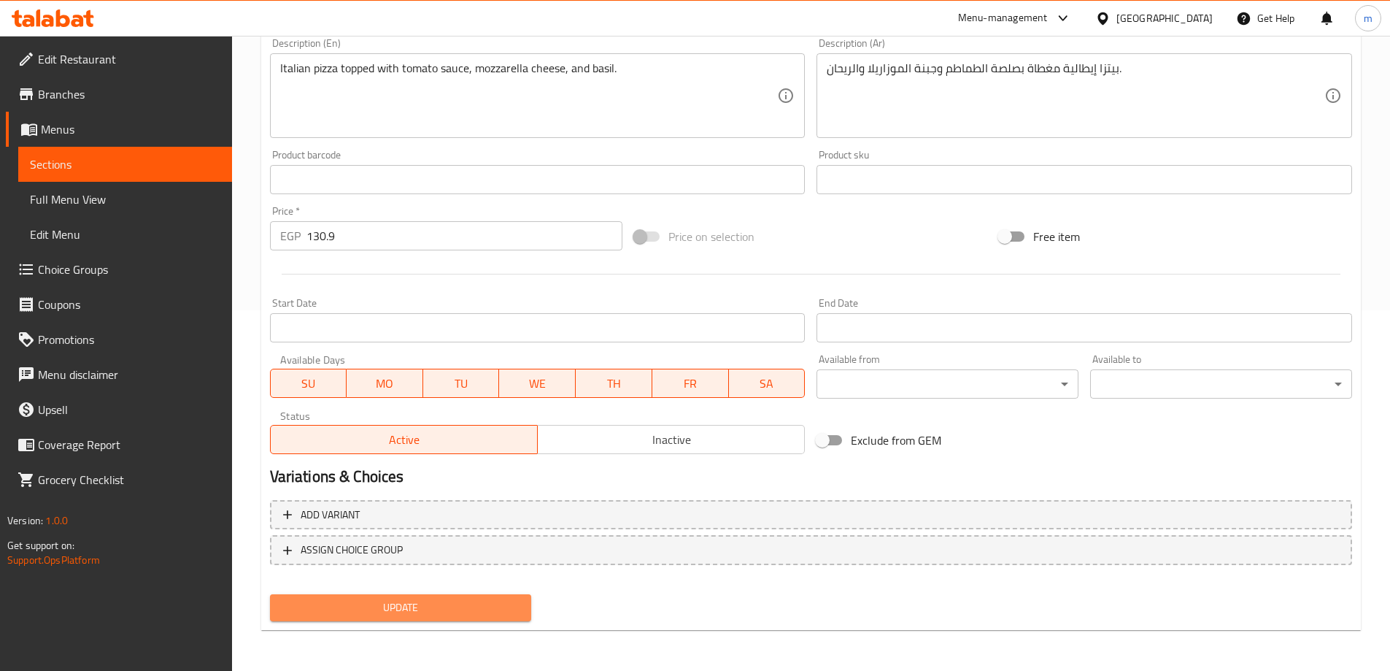
click at [399, 599] on span "Update" at bounding box center [401, 607] width 239 height 18
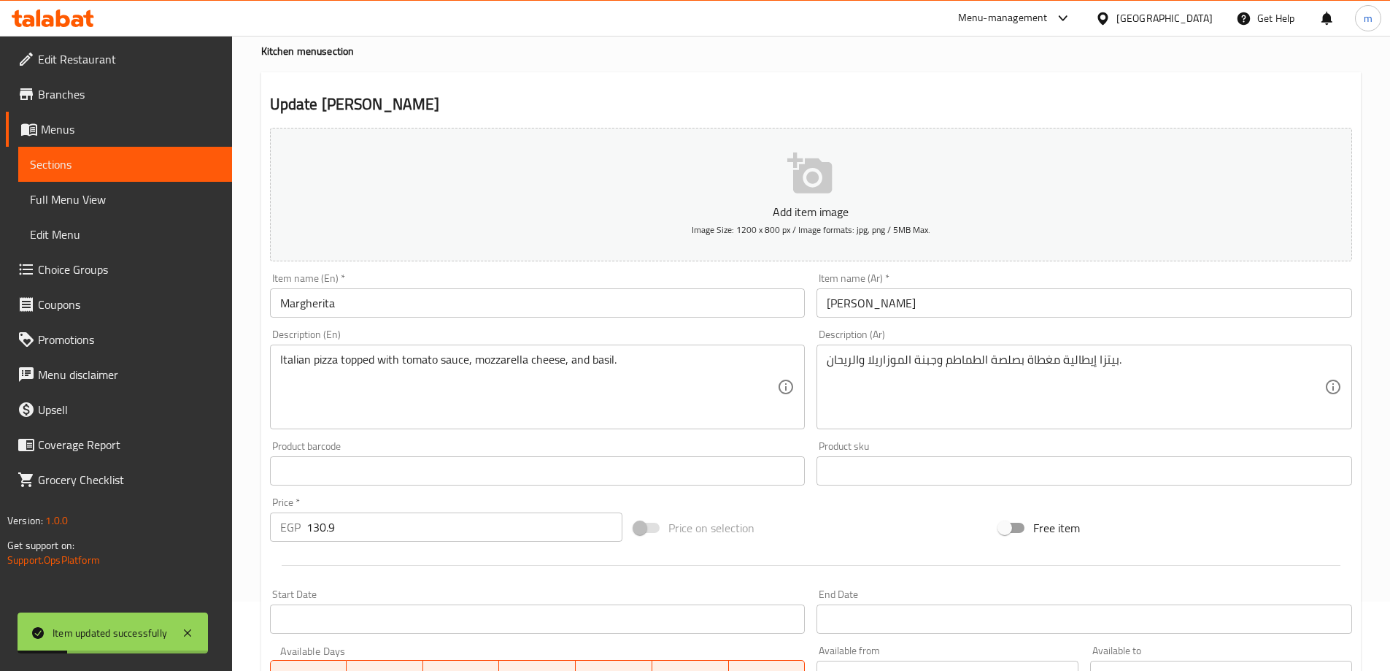
scroll to position [0, 0]
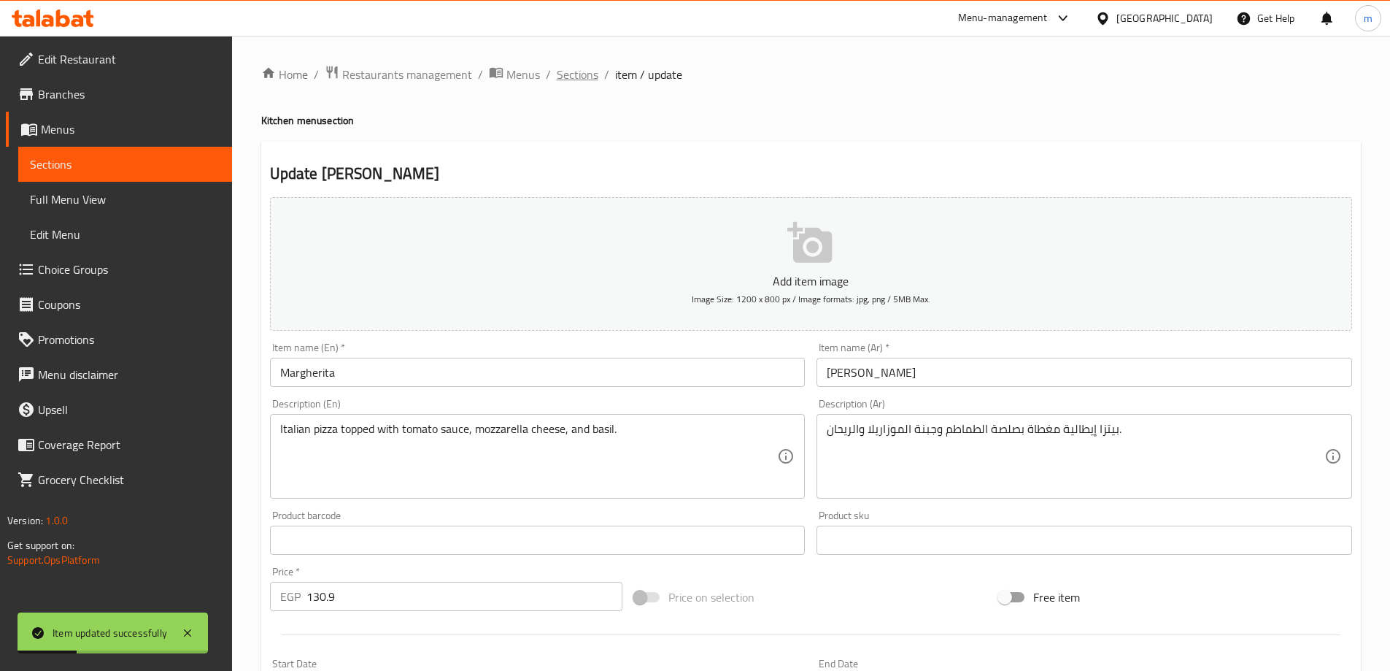
click at [596, 74] on span "Sections" at bounding box center [578, 75] width 42 height 18
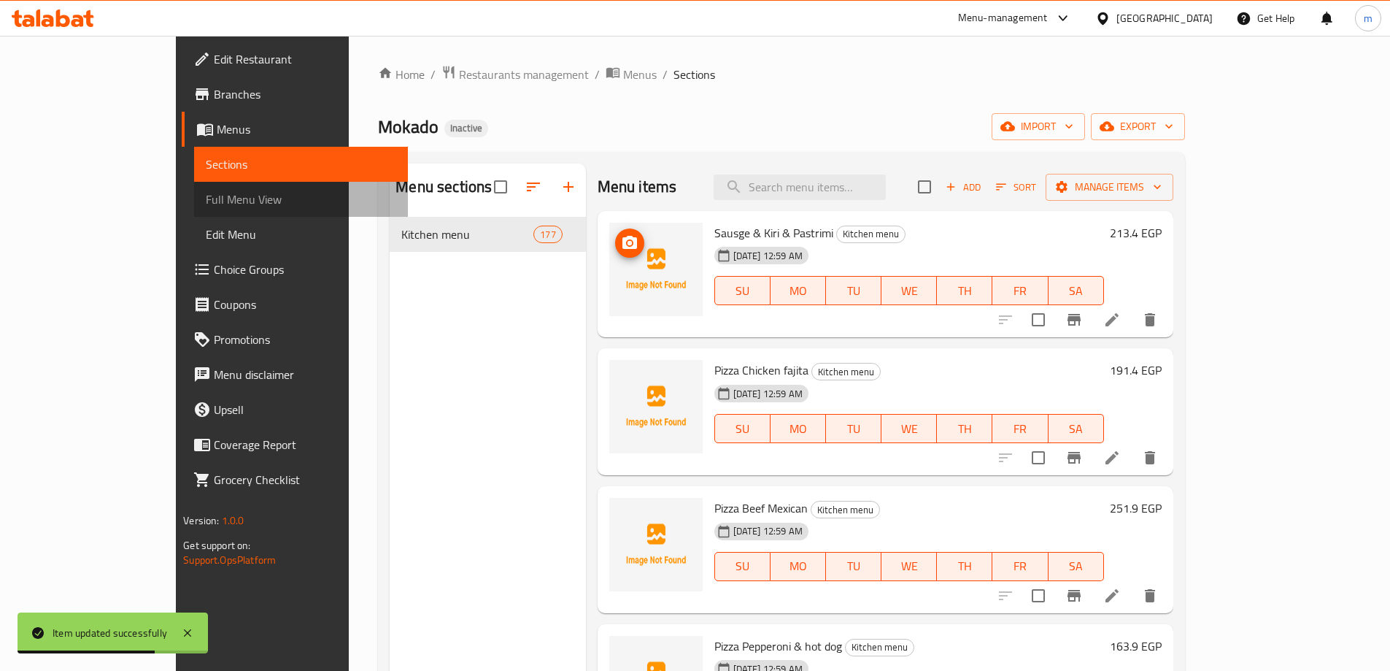
click at [206, 196] on span "Full Menu View" at bounding box center [301, 199] width 190 height 18
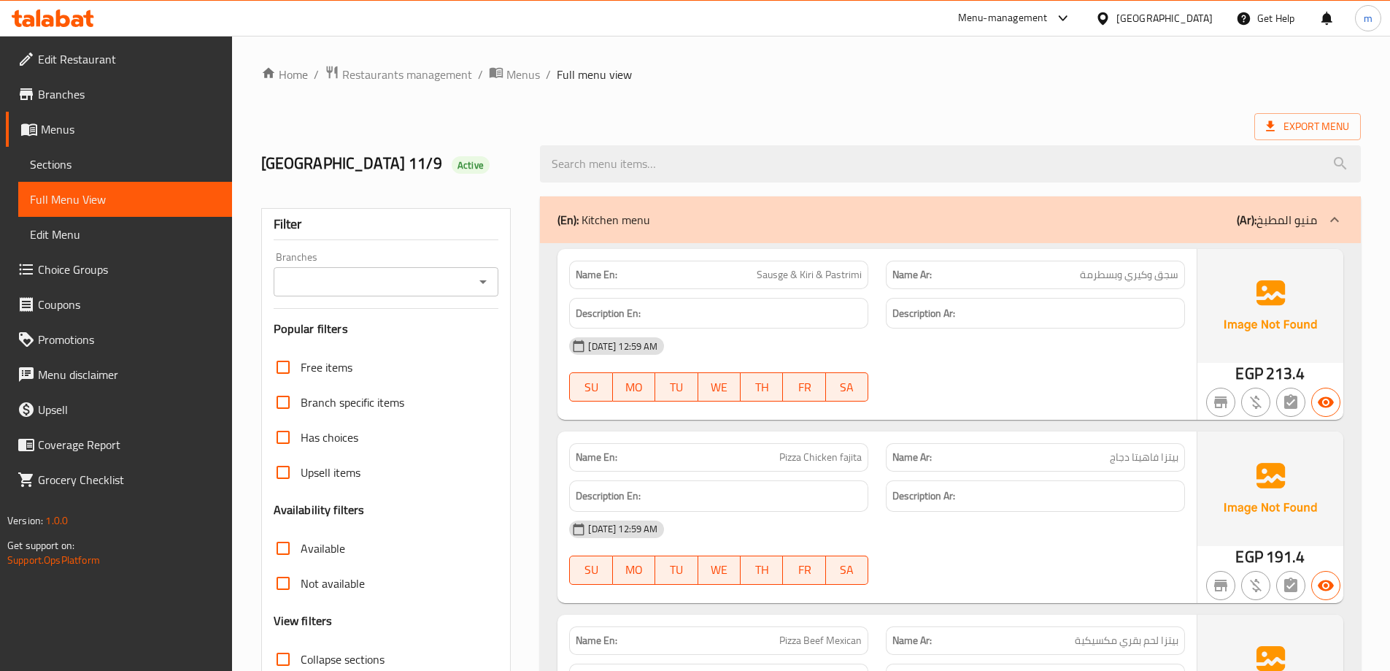
click at [349, 501] on h3 "Availability filters" at bounding box center [319, 509] width 91 height 17
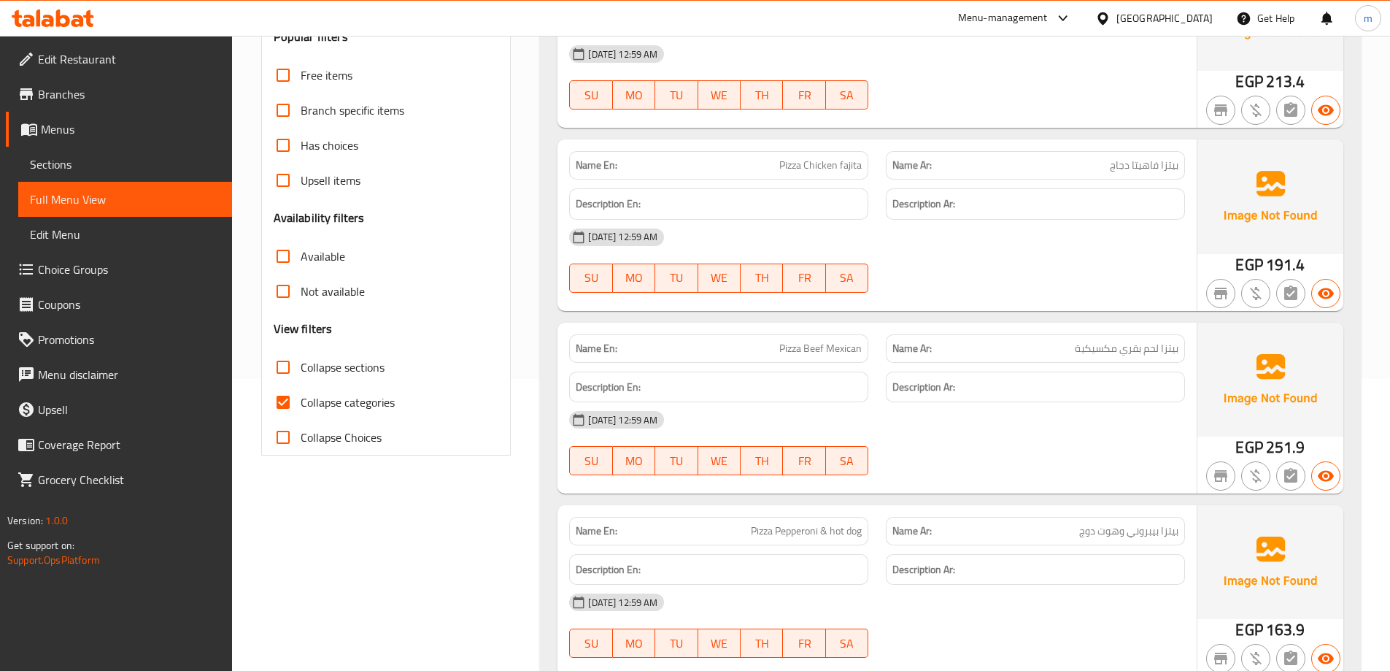
click at [331, 414] on label "Collapse categories" at bounding box center [330, 402] width 129 height 35
click at [301, 414] on input "Collapse categories" at bounding box center [283, 402] width 35 height 35
checkbox input "false"
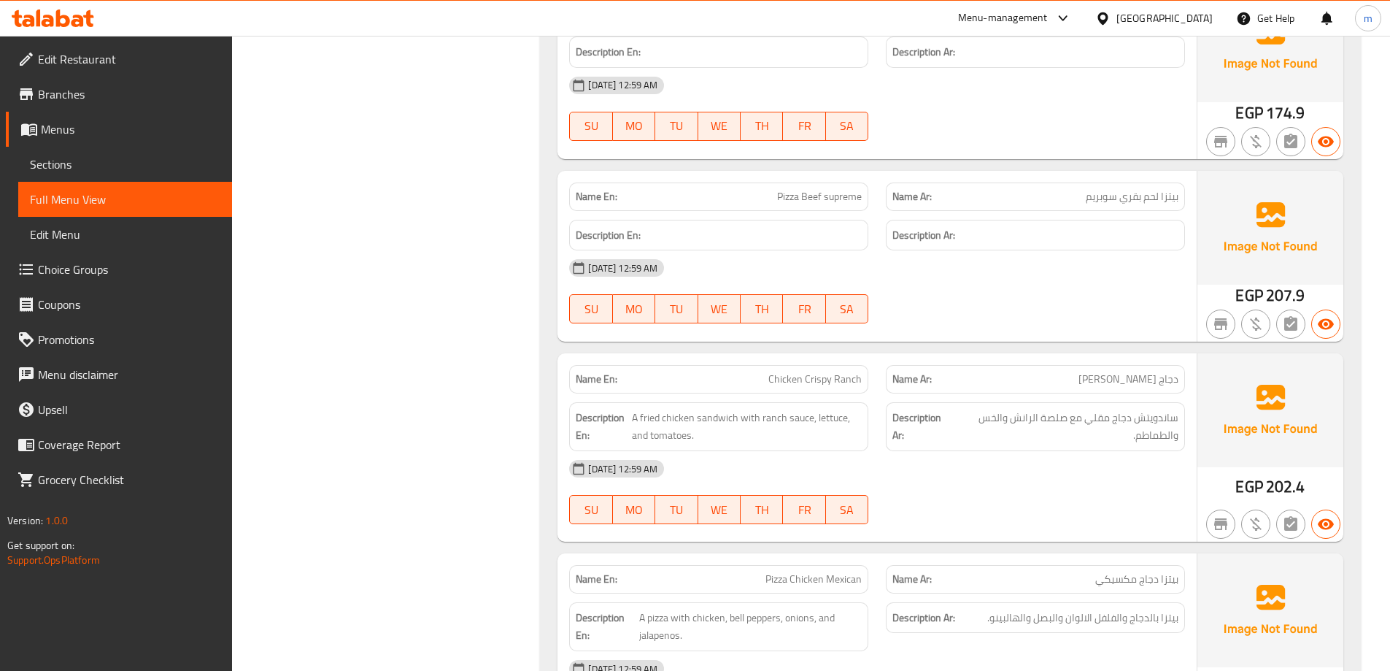
scroll to position [1897, 0]
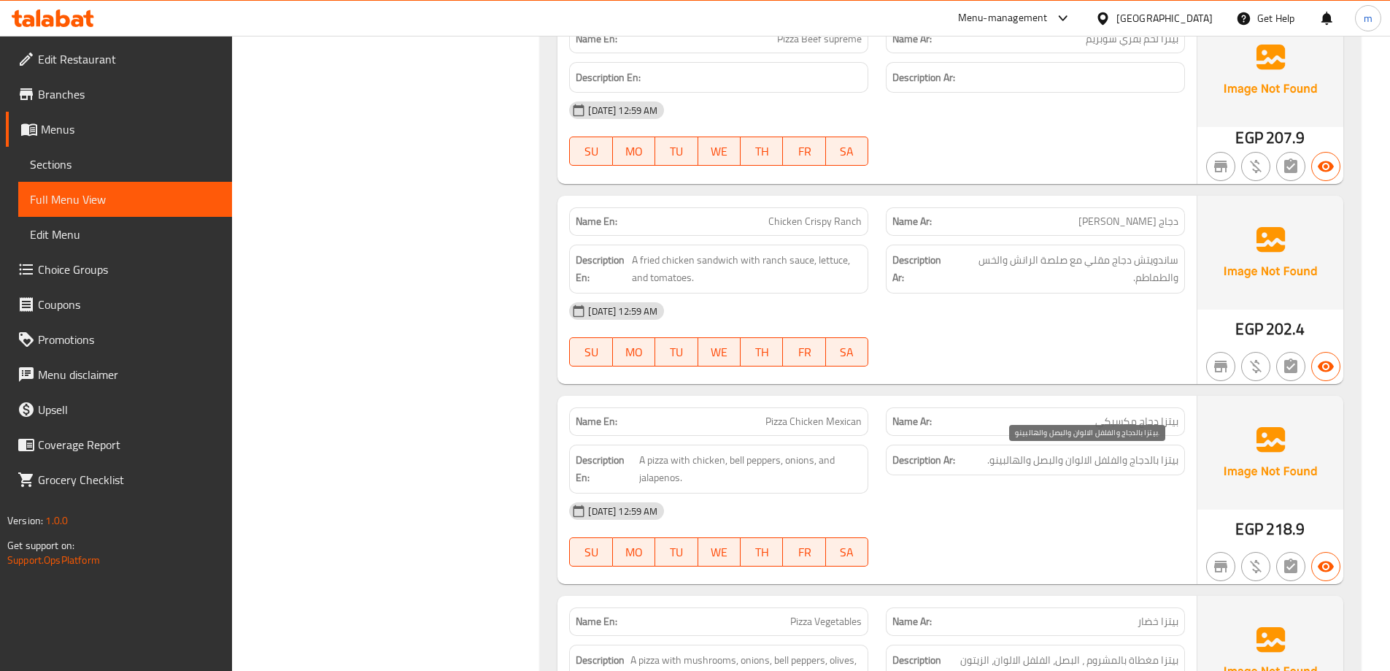
click at [1162, 466] on span "بيتزا بالدجاج والفلفل الالوان والبصل والهالبينو." at bounding box center [1082, 460] width 191 height 18
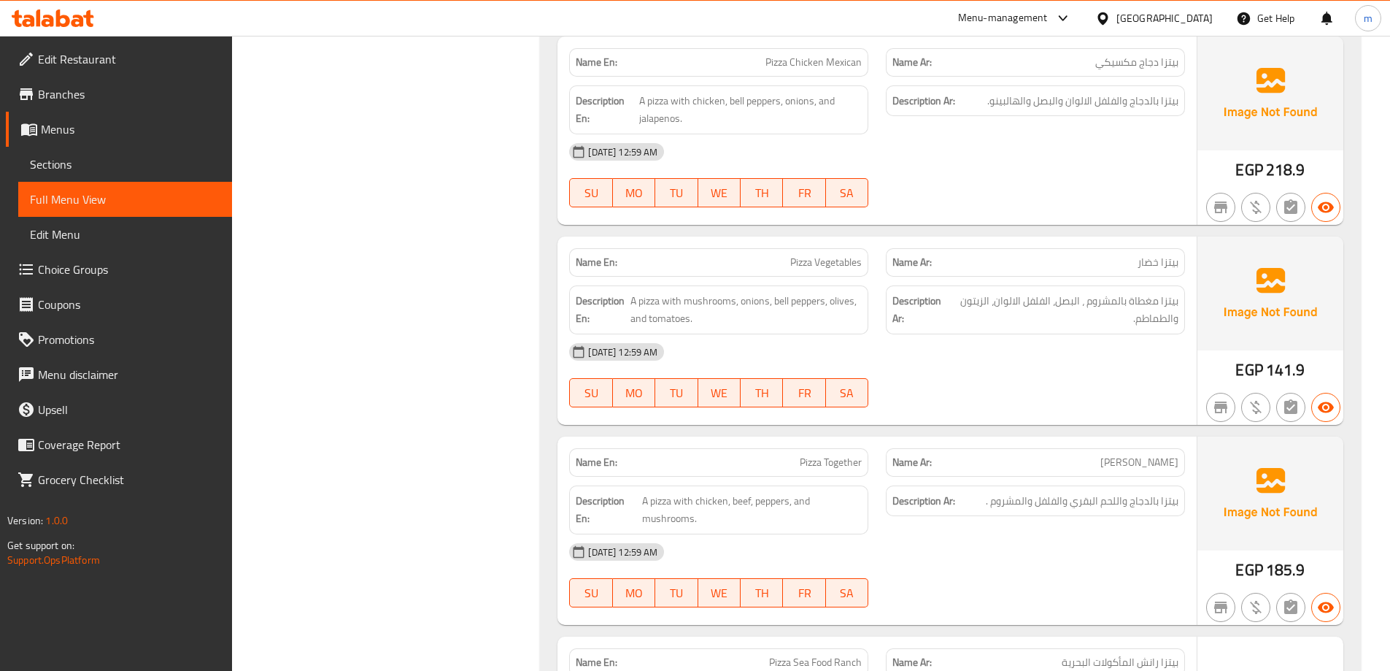
scroll to position [2335, 0]
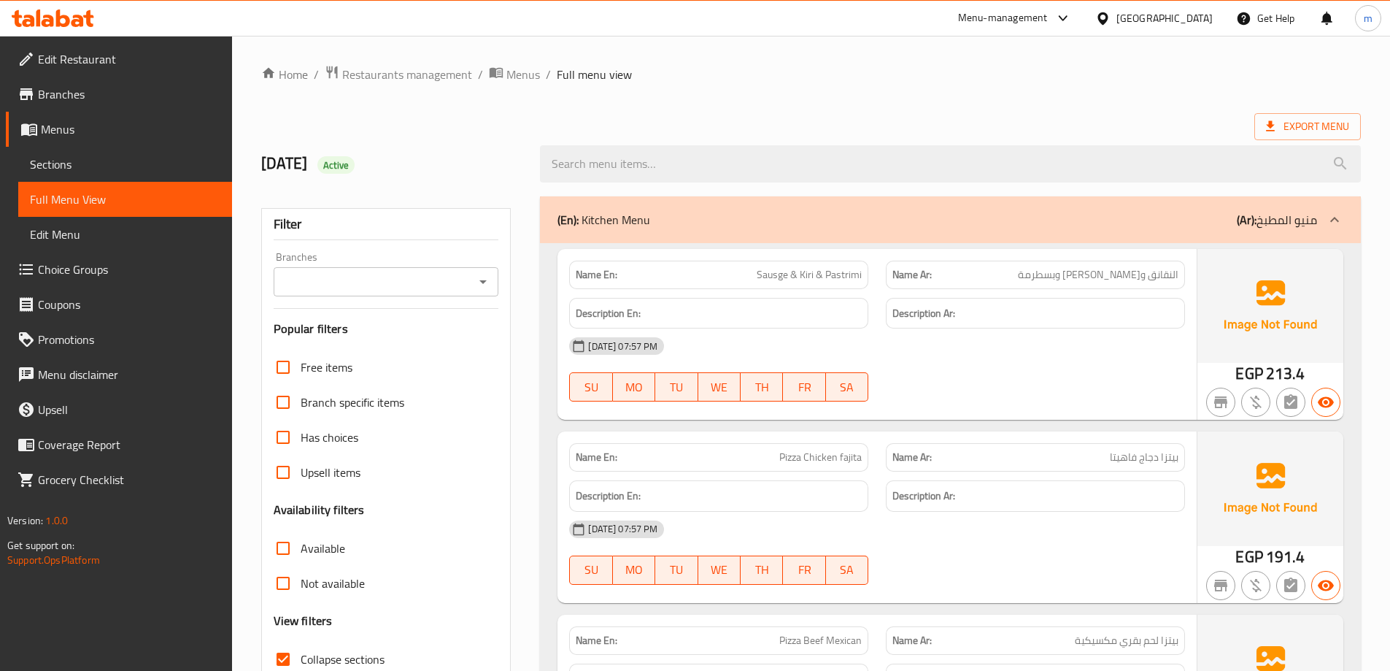
scroll to position [2314, 0]
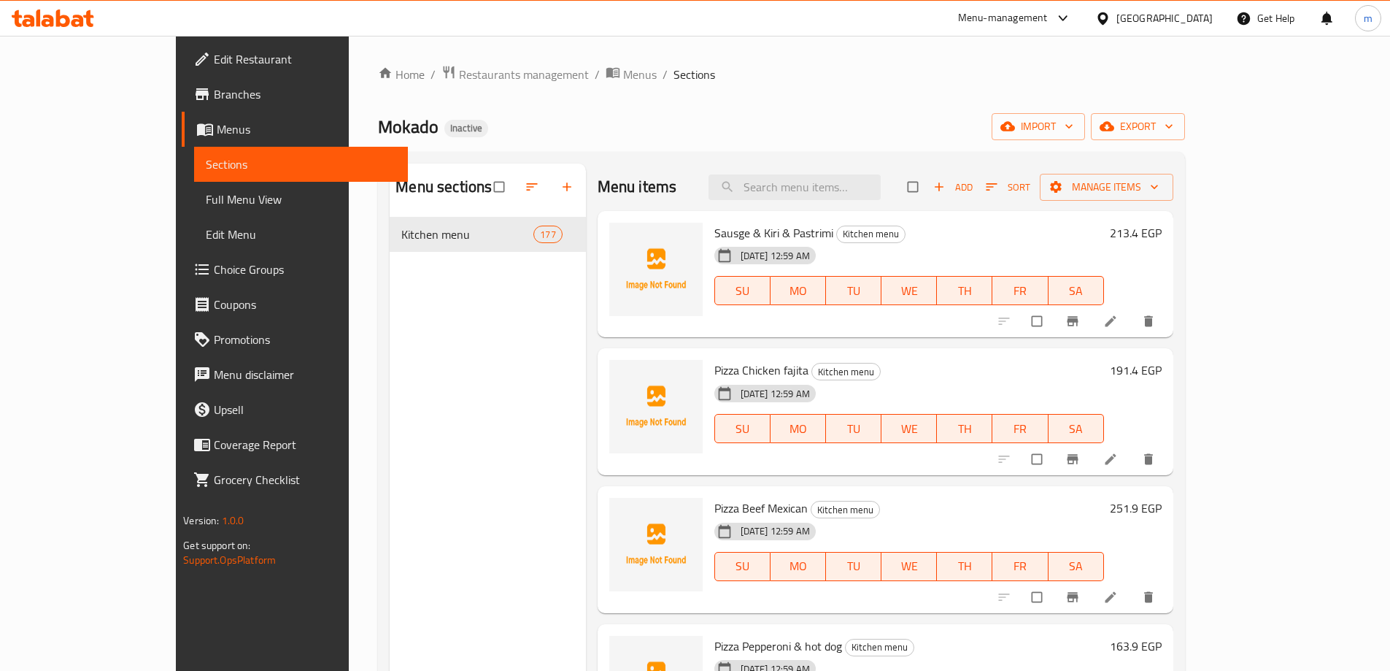
click at [214, 55] on span "Edit Restaurant" at bounding box center [305, 59] width 182 height 18
